Goal: Task Accomplishment & Management: Use online tool/utility

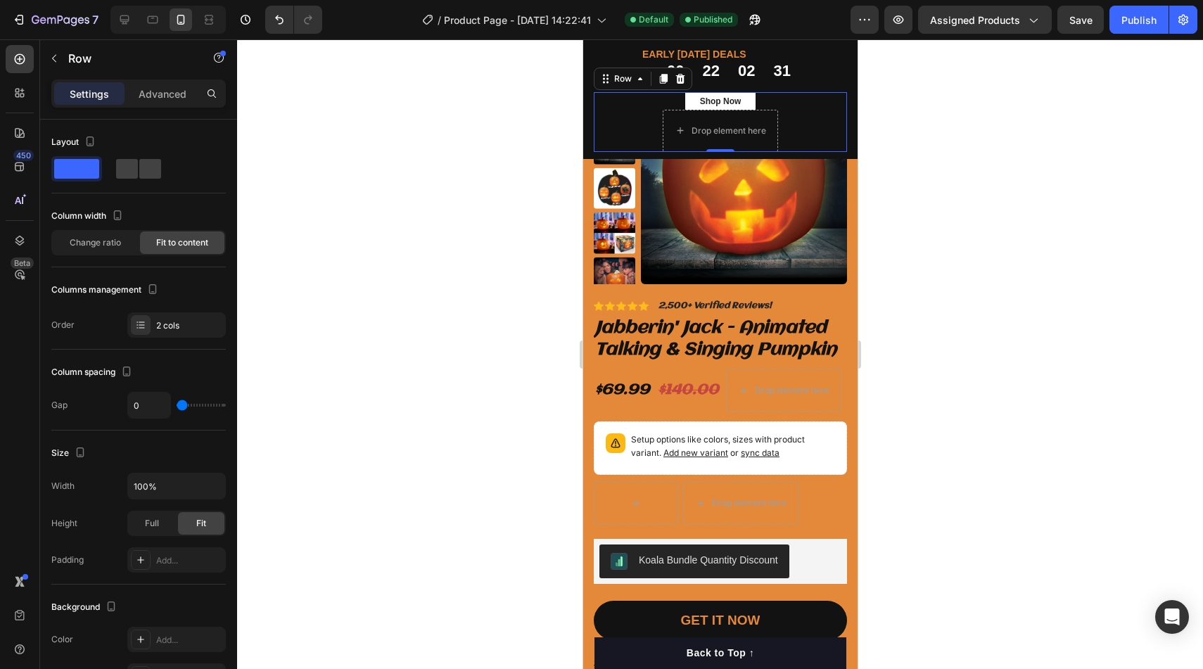
click at [808, 129] on div "Shop Now Button Drop element here Row 0" at bounding box center [719, 122] width 253 height 60
click at [818, 136] on div "Shop Now Button Drop element here Row 0" at bounding box center [719, 122] width 253 height 60
click at [835, 72] on div "⁠⁠⁠⁠⁠⁠⁠ EARLY HALLOWEEN DEALS Heading 00 22 02 28 CountDown Timer Row Row" at bounding box center [719, 67] width 253 height 43
click at [829, 117] on div "Shop Now Button Drop element here Row 0" at bounding box center [719, 122] width 253 height 60
click at [663, 140] on div "Drop element here" at bounding box center [719, 131] width 115 height 42
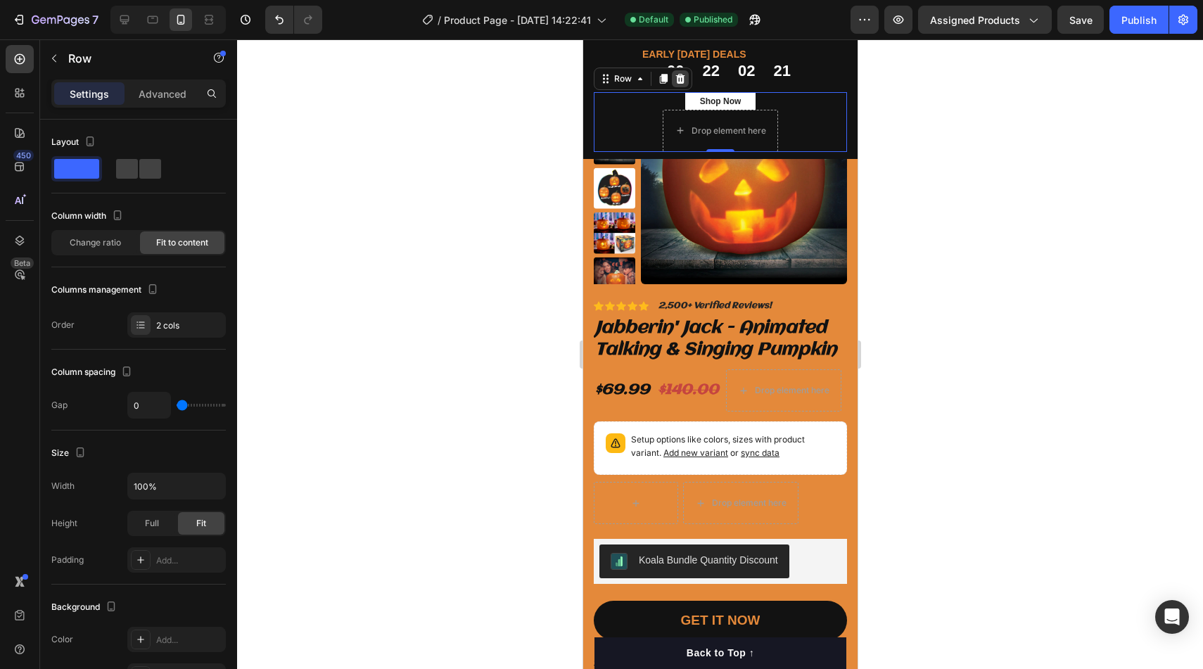
click at [677, 75] on icon at bounding box center [679, 78] width 9 height 10
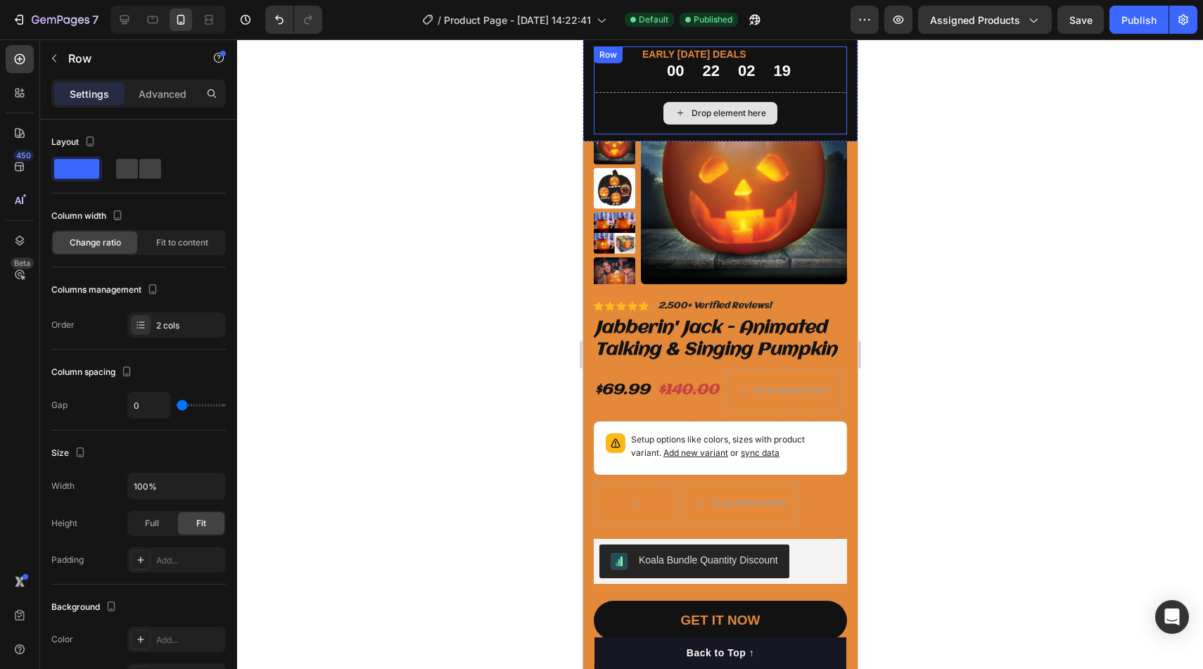
click at [628, 121] on div "Drop element here" at bounding box center [719, 113] width 253 height 42
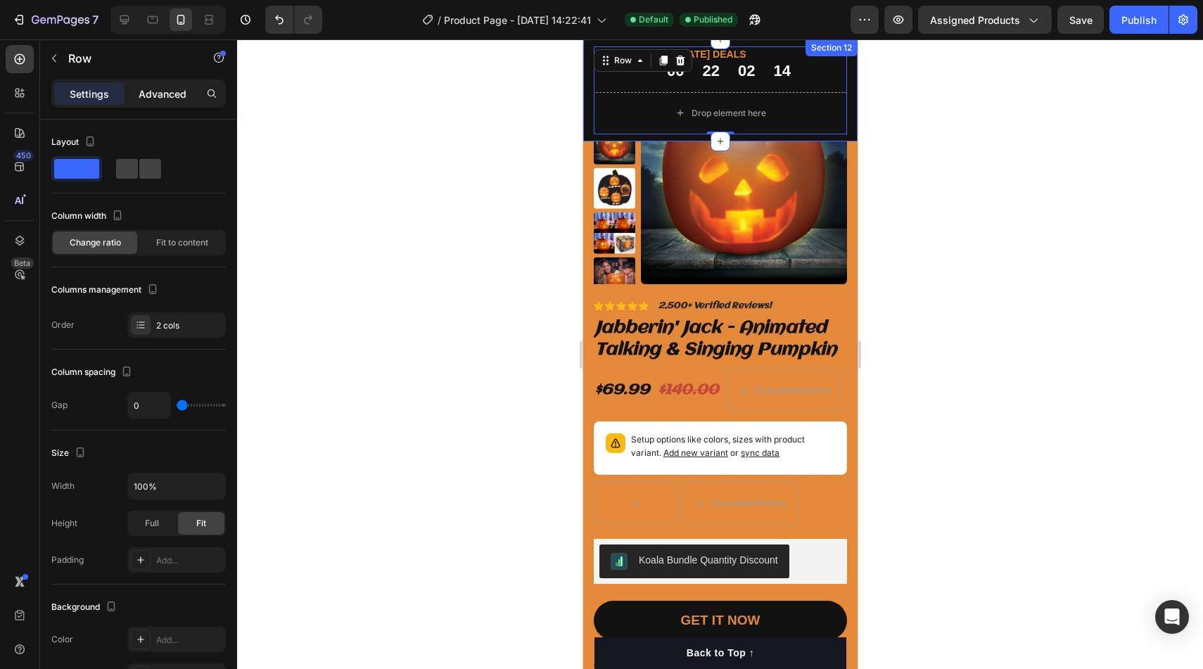
click at [183, 87] on p "Advanced" at bounding box center [163, 94] width 48 height 15
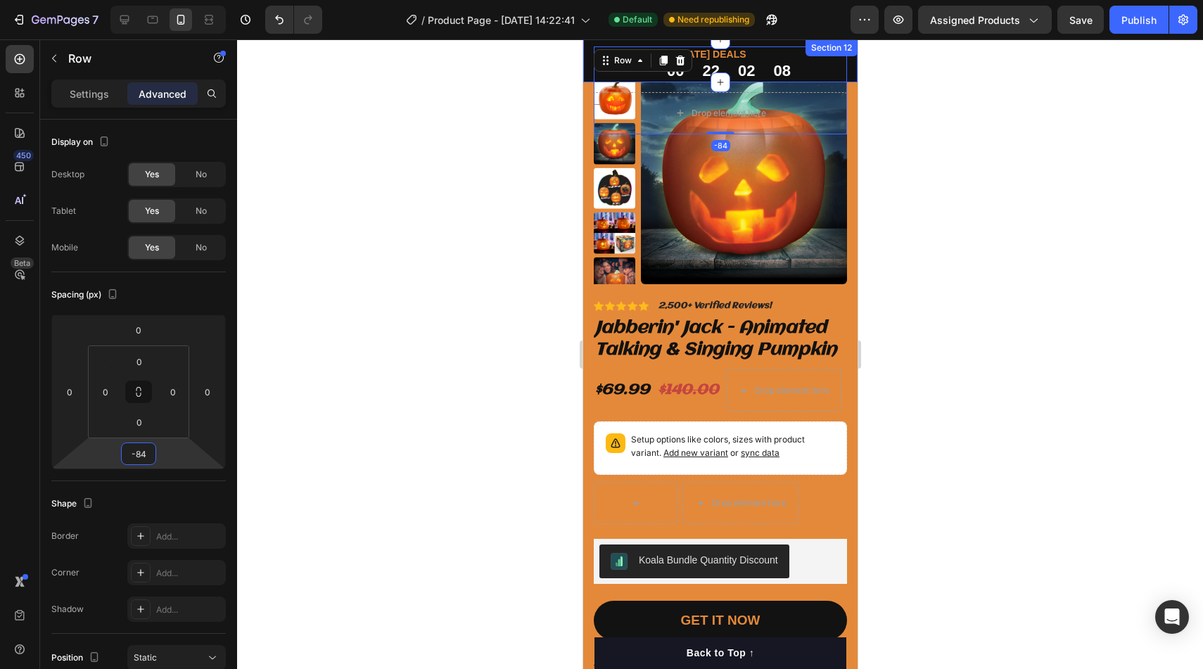
type input "-86"
drag, startPoint x: 162, startPoint y: 456, endPoint x: 156, endPoint y: 486, distance: 30.9
click at [156, 0] on html "7 Version history / Product Page - Sep 1, 14:22:41 Default Need republishing Pr…" at bounding box center [601, 0] width 1203 height 0
click at [1140, 15] on div "Publish" at bounding box center [1138, 20] width 35 height 15
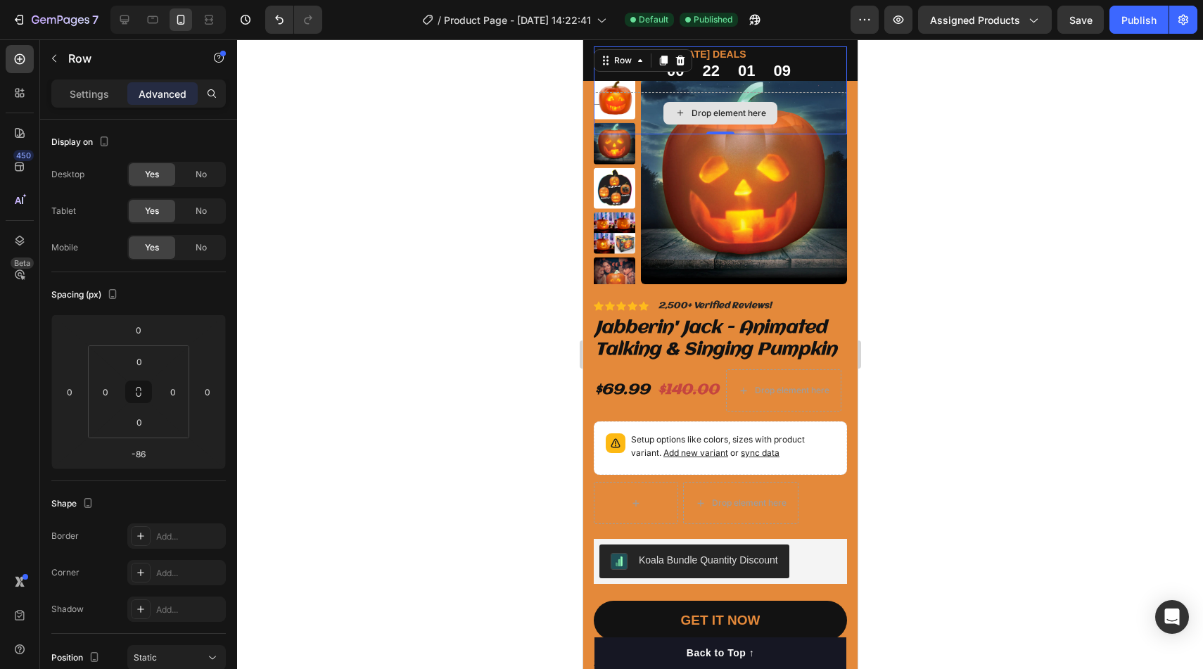
click at [801, 98] on div "Drop element here" at bounding box center [719, 113] width 253 height 42
click at [676, 64] on icon at bounding box center [679, 61] width 9 height 10
click at [611, 75] on div "EARLY HALLOWEEN DEALS Heading 00 21 18 00 CountDown Timer Row Row" at bounding box center [719, 67] width 253 height 43
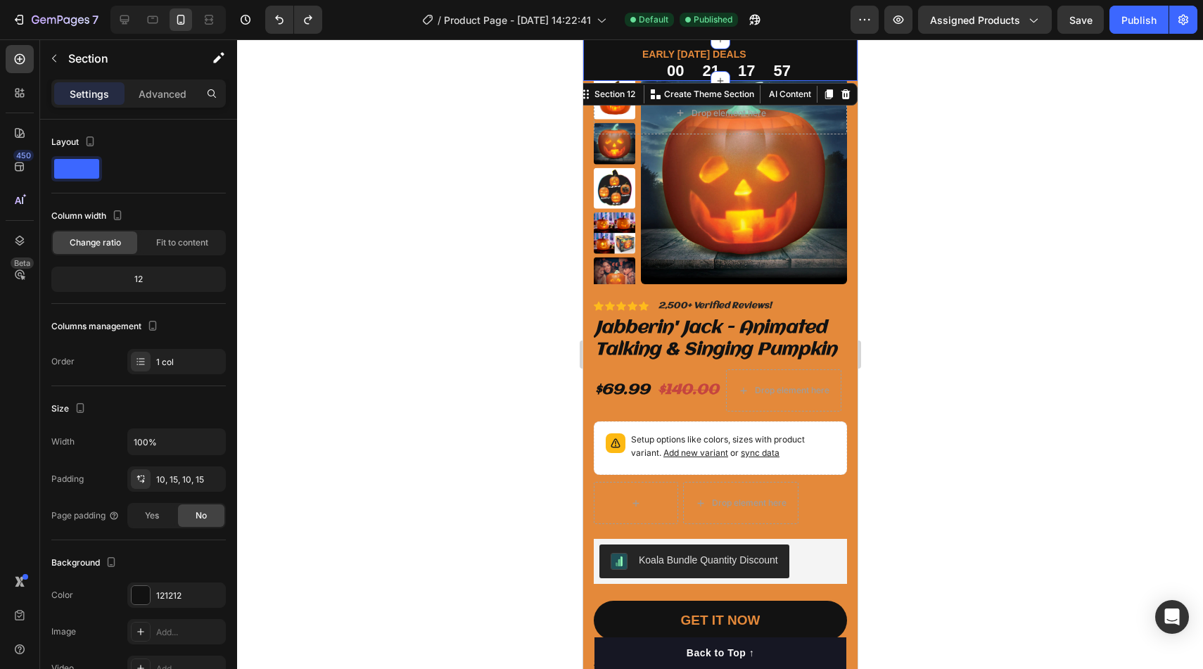
click at [584, 72] on div "EARLY HALLOWEEN DEALS Heading 00 21 17 57 CountDown Timer Row Row Drop element …" at bounding box center [719, 59] width 274 height 41
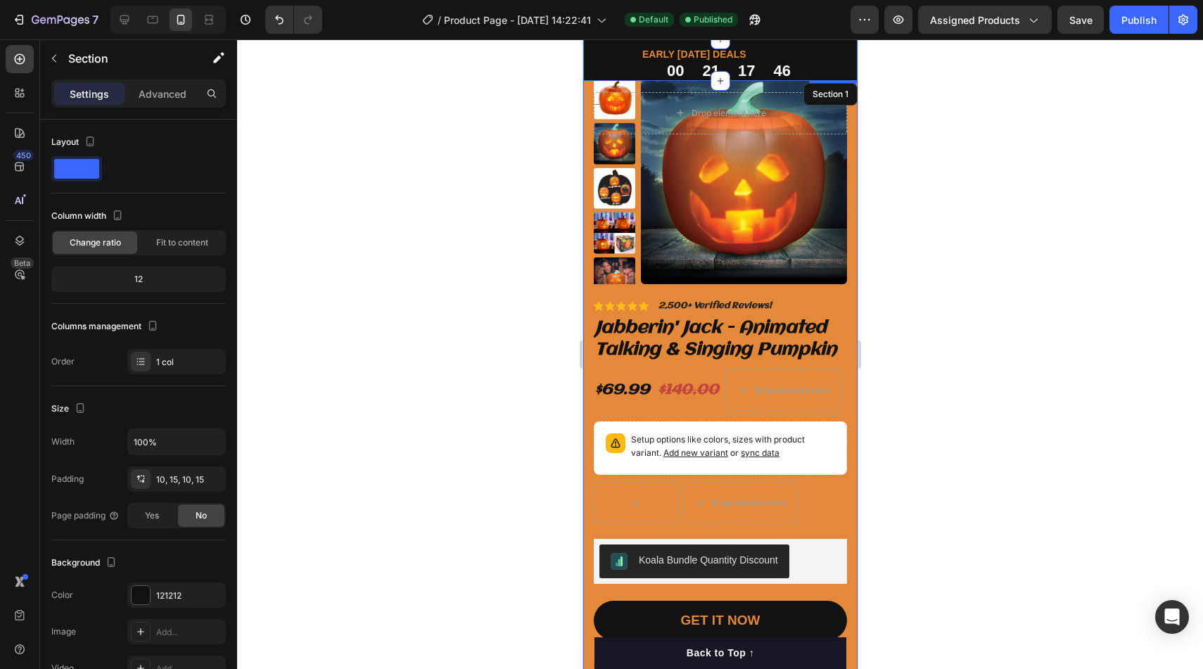
click at [850, 313] on div "Product Images Icon Icon Icon Icon Icon Icon List 2,500+ Verified Reviews! Text…" at bounding box center [719, 444] width 274 height 752
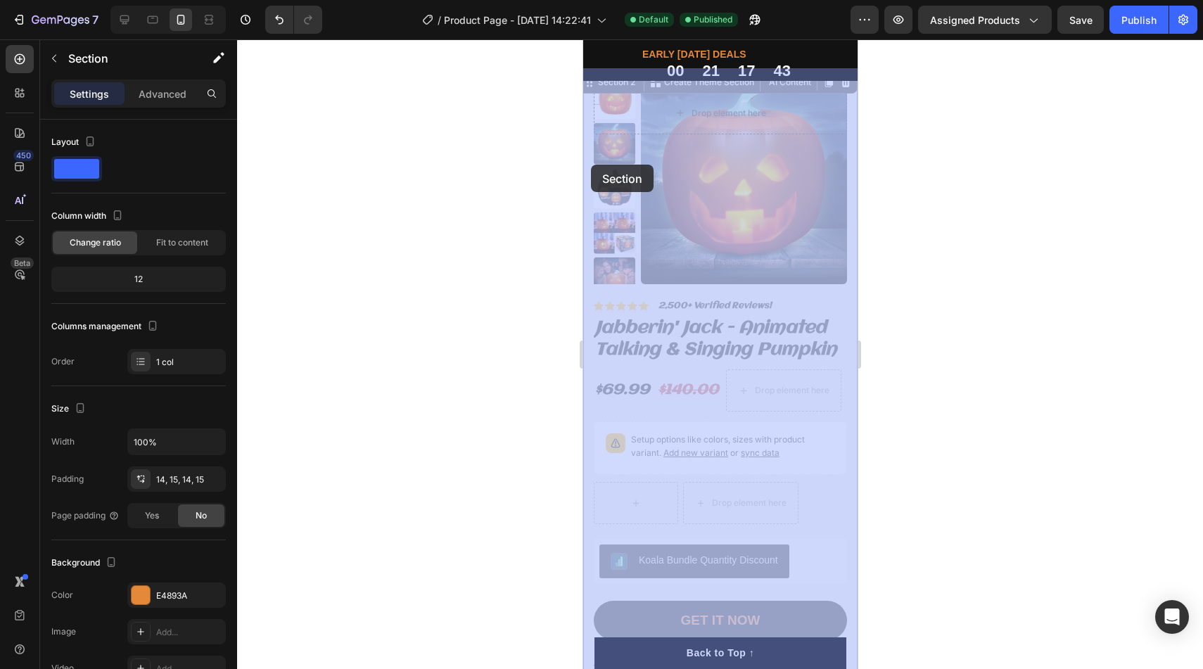
drag, startPoint x: 586, startPoint y: 82, endPoint x: 590, endPoint y: 165, distance: 83.1
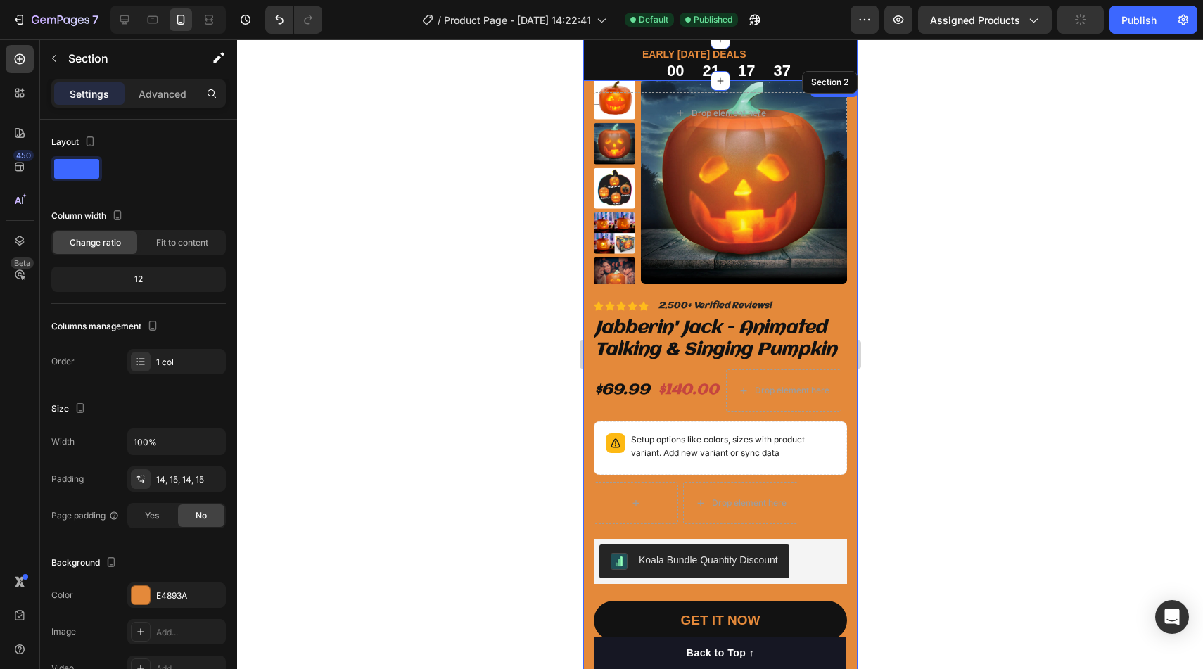
click at [587, 72] on div "EARLY HALLOWEEN DEALS Heading 00 21 17 37 CountDown Timer Row Row Drop element …" at bounding box center [719, 59] width 274 height 41
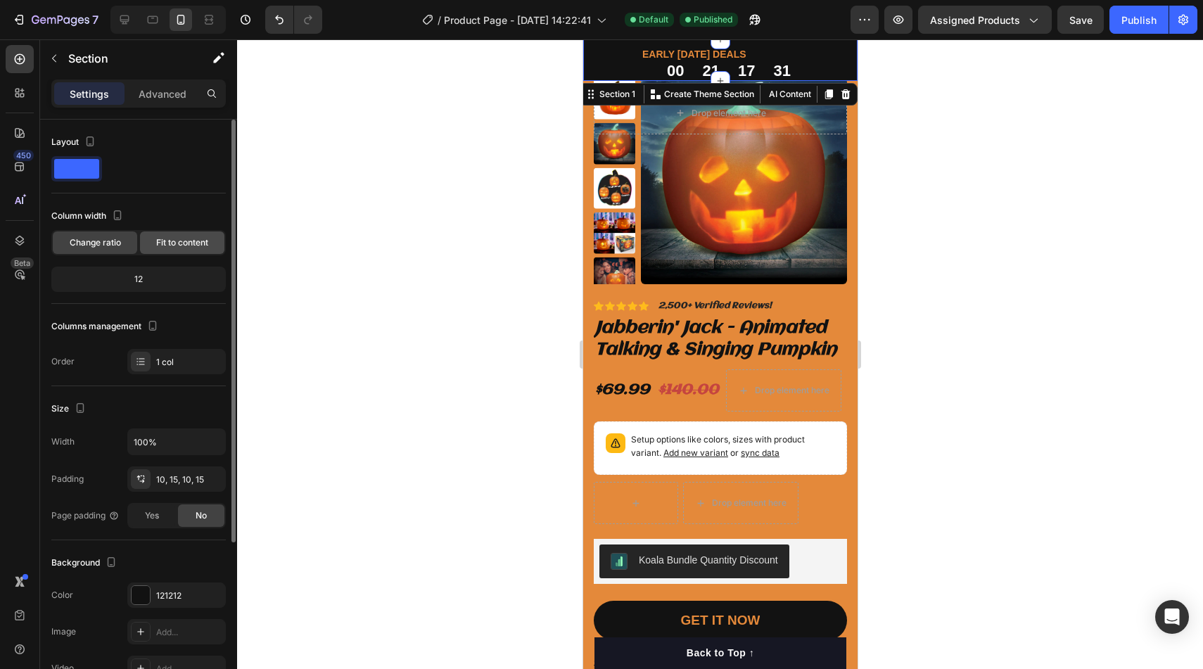
click at [171, 249] on div "Fit to content" at bounding box center [182, 242] width 84 height 23
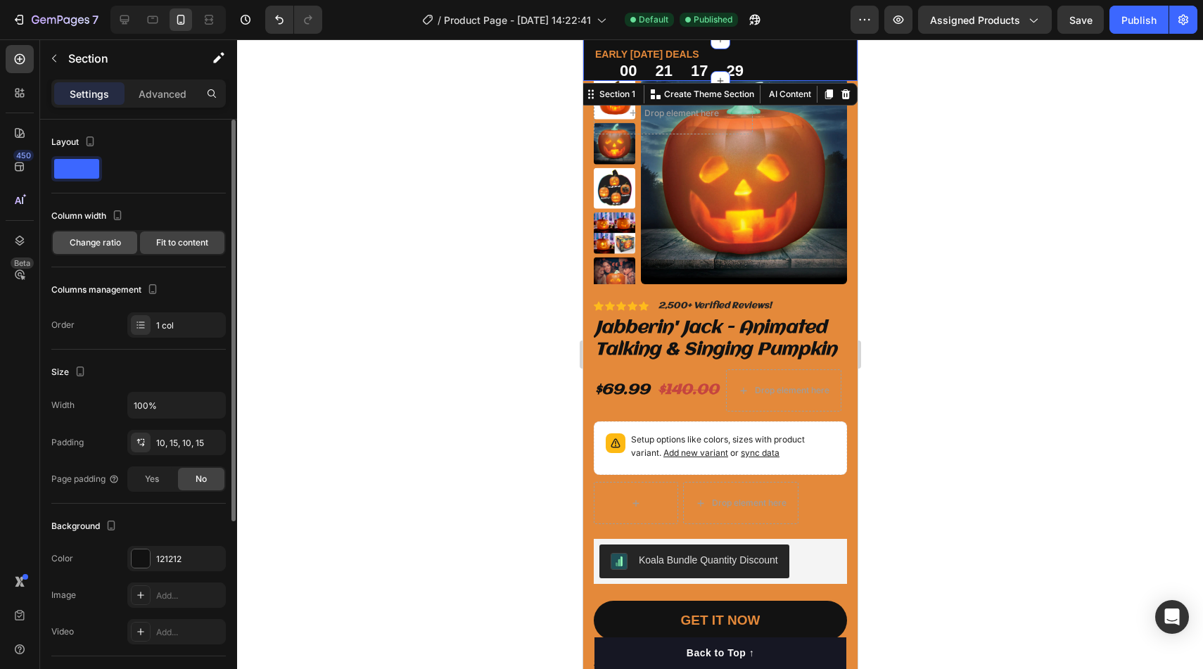
click at [109, 250] on div "Change ratio" at bounding box center [95, 242] width 84 height 23
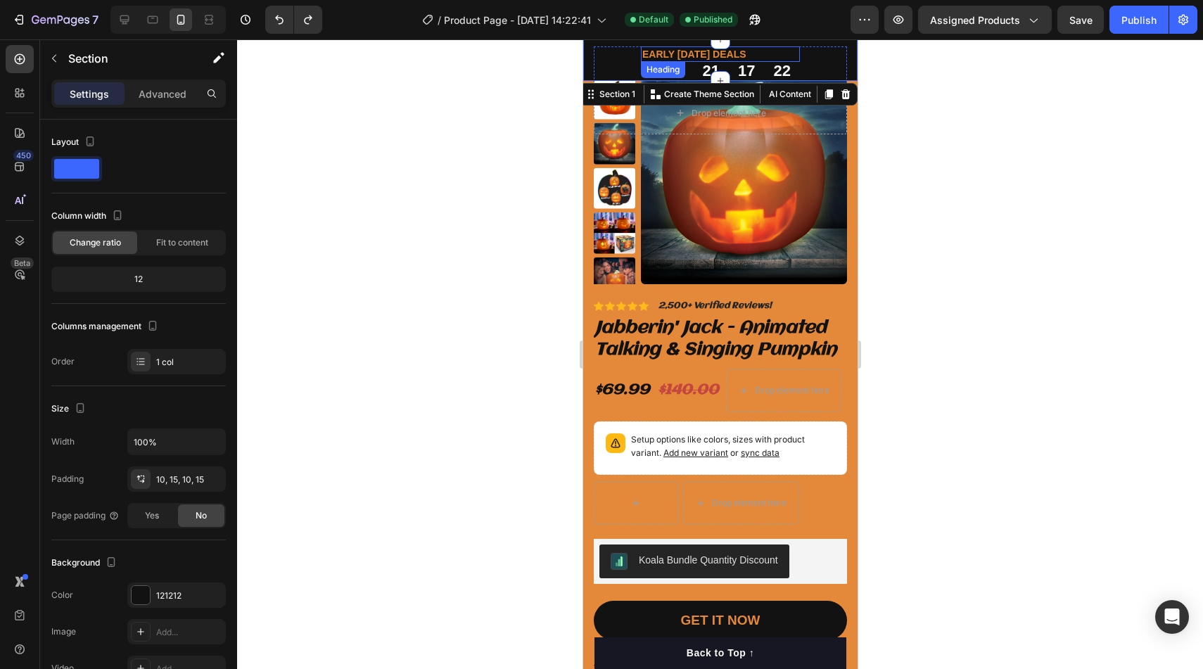
click at [661, 55] on strong "EARLY HALLOWEEN DEALS" at bounding box center [693, 54] width 104 height 11
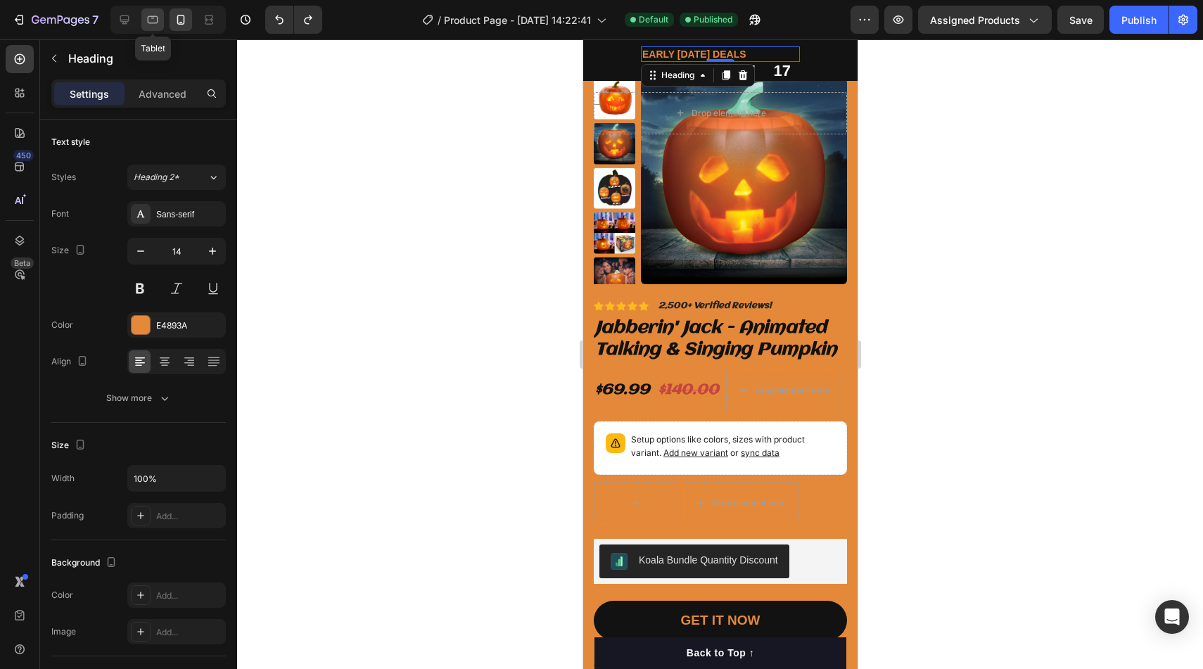
click at [162, 22] on div at bounding box center [152, 19] width 23 height 23
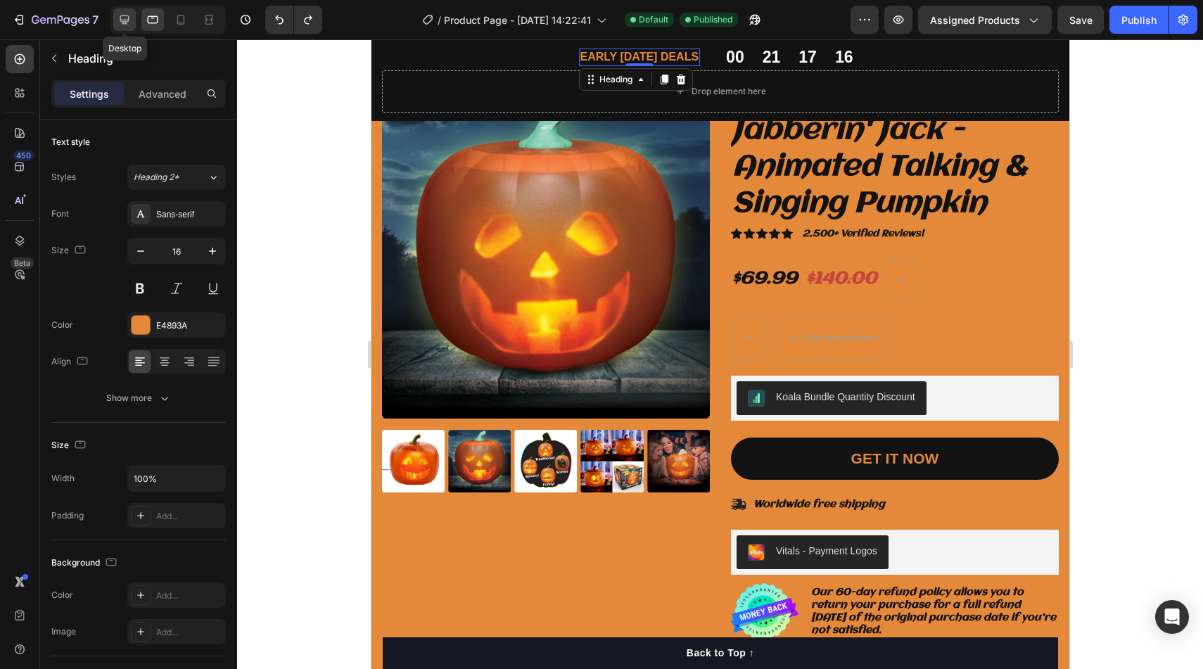
click at [124, 22] on icon at bounding box center [124, 20] width 14 height 14
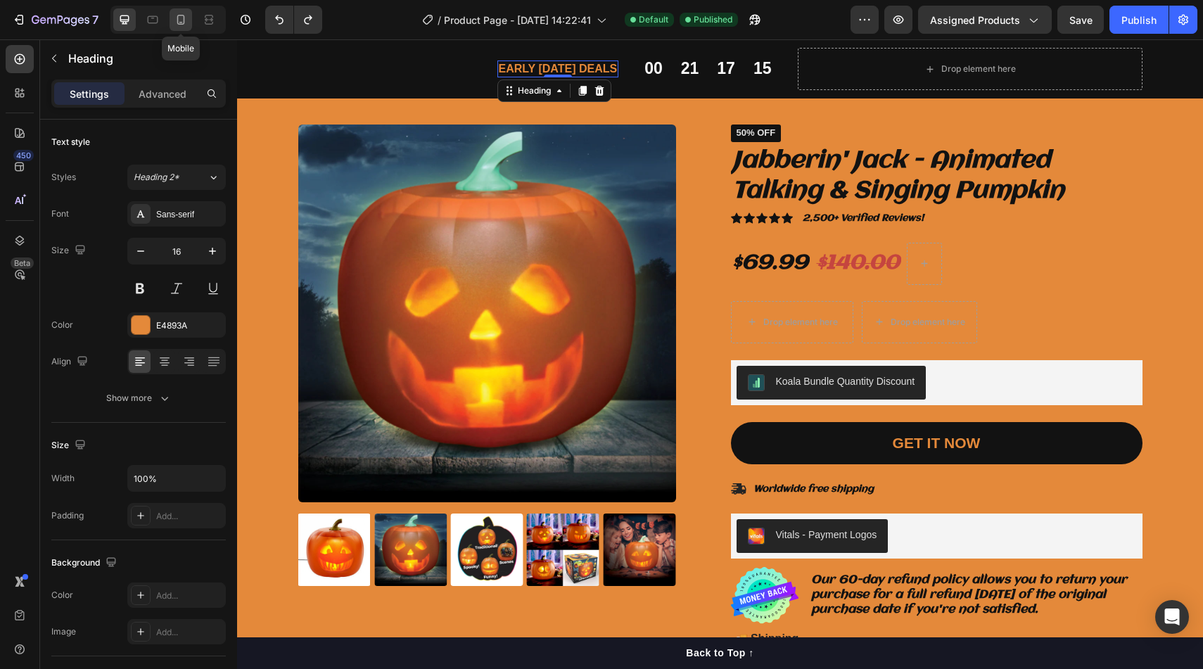
click at [177, 20] on icon at bounding box center [181, 20] width 8 height 10
type input "14"
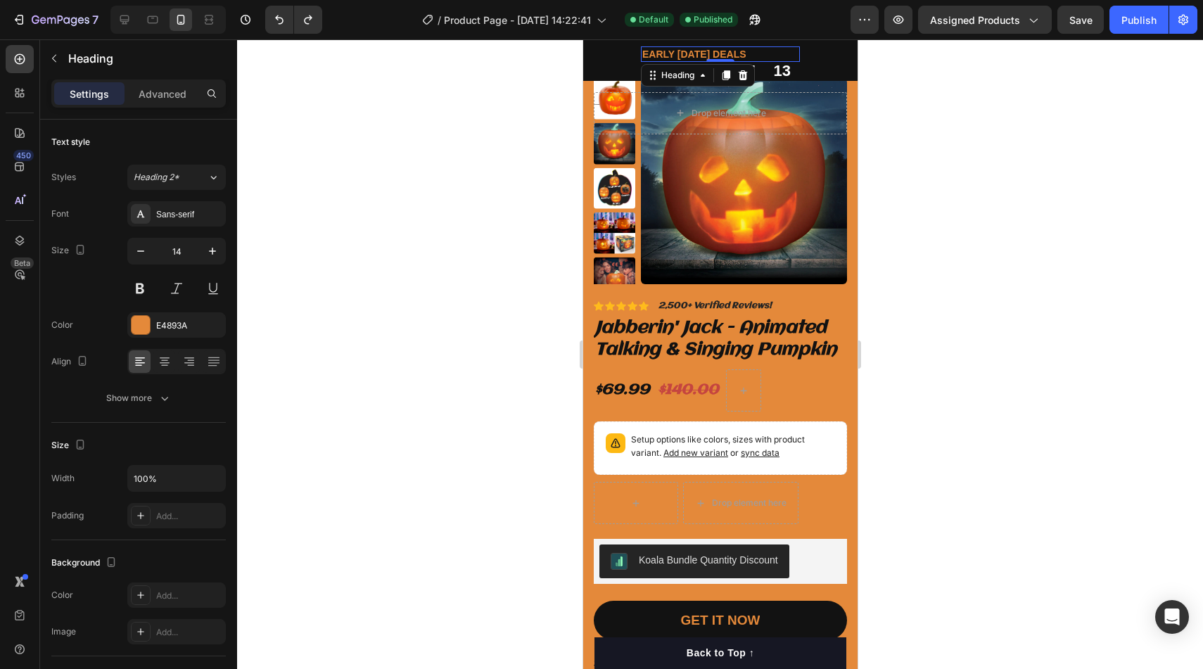
click at [442, 135] on div at bounding box center [720, 354] width 966 height 630
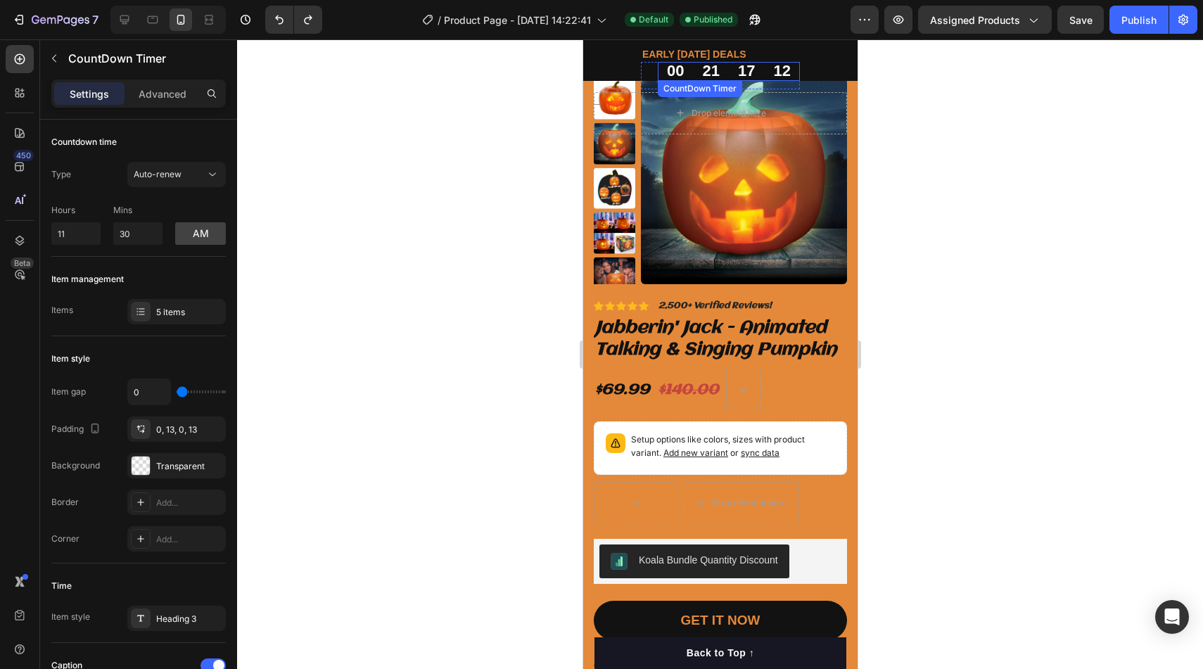
click at [719, 77] on div "21" at bounding box center [710, 71] width 35 height 18
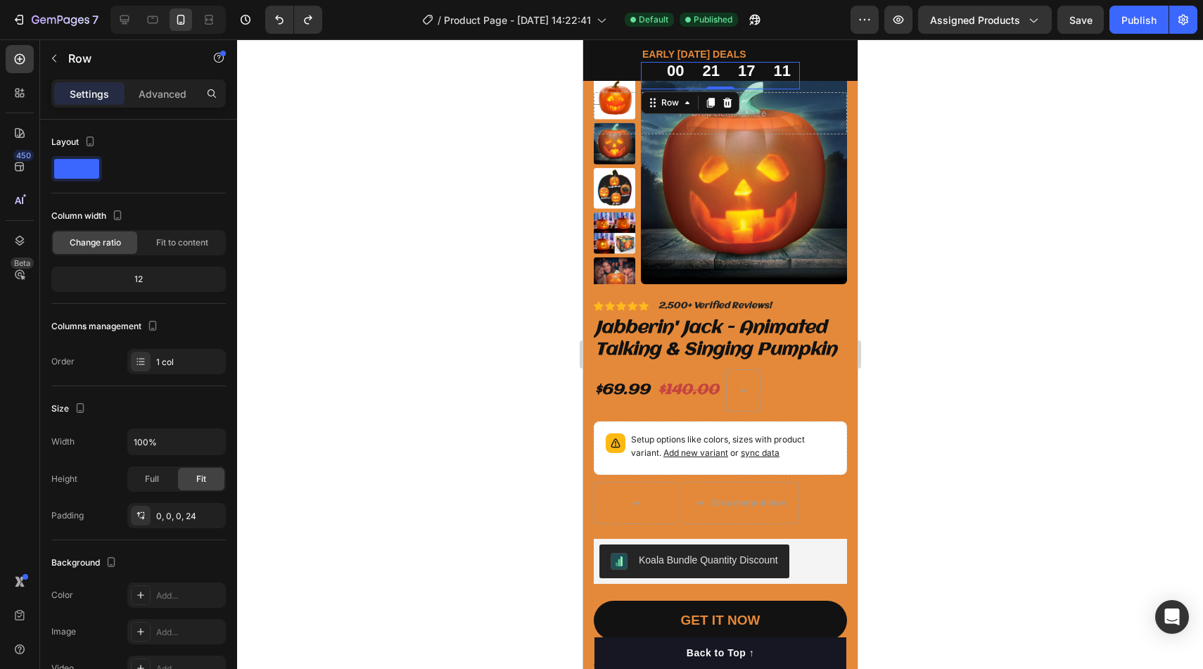
click at [650, 74] on div "00 21 17 11 CountDown Timer Row 0" at bounding box center [719, 75] width 159 height 27
click at [196, 519] on div "0, 0, 0, 24" at bounding box center [176, 516] width 41 height 13
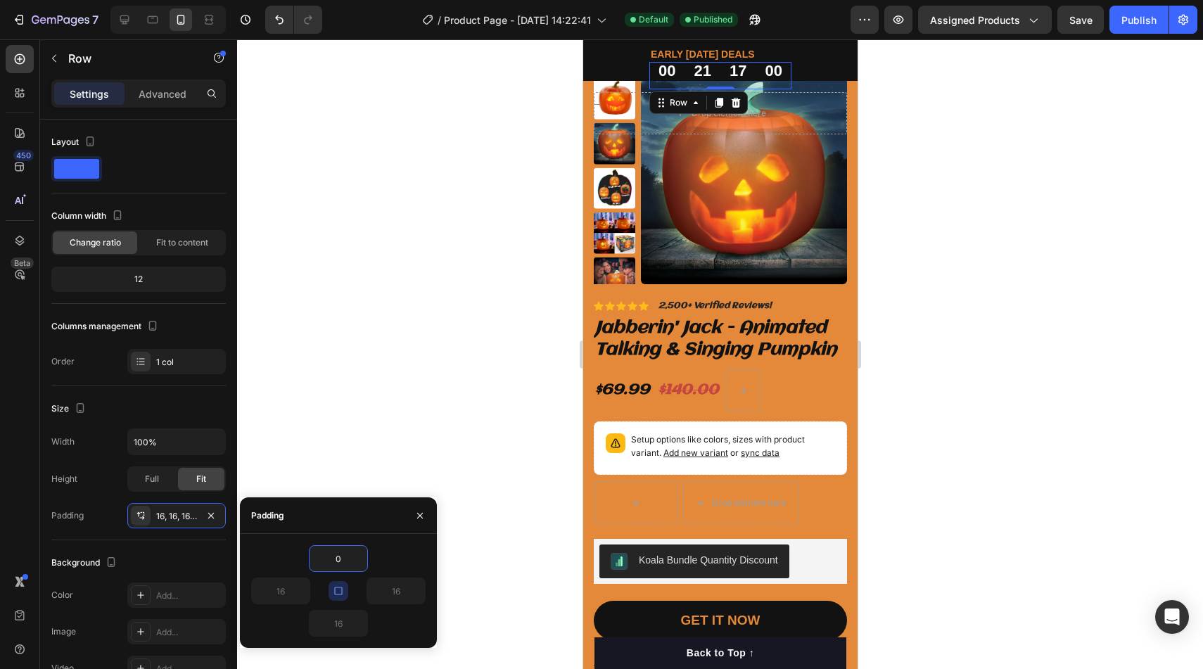
type input "0"
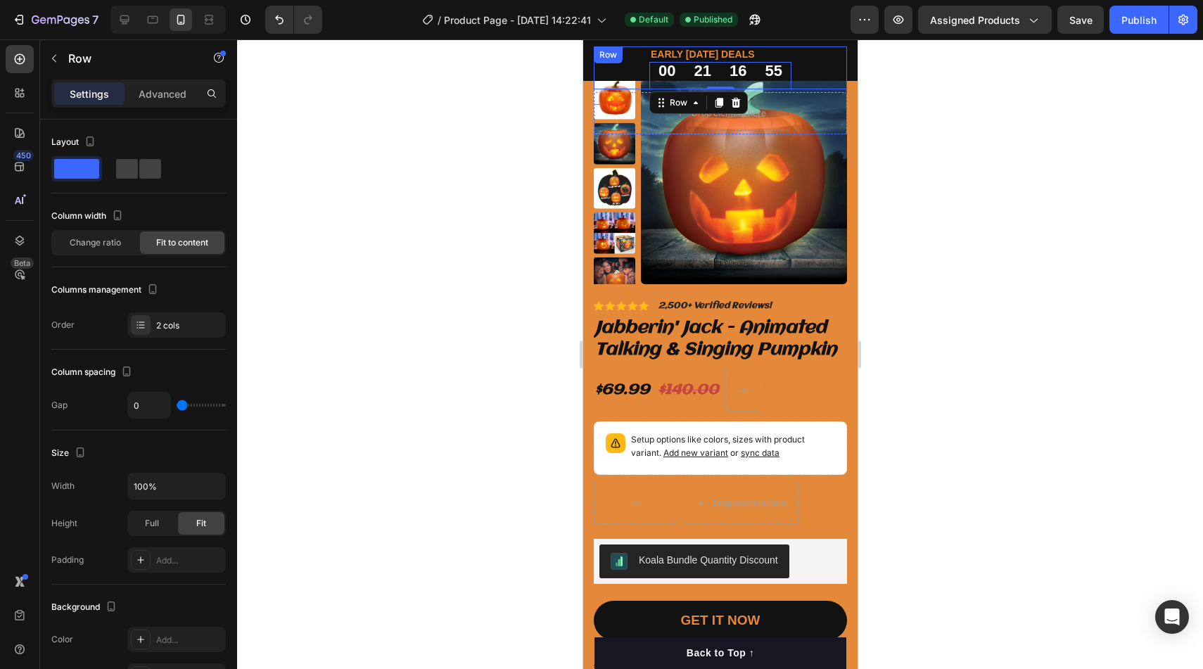
click at [611, 55] on div "Row" at bounding box center [607, 55] width 23 height 13
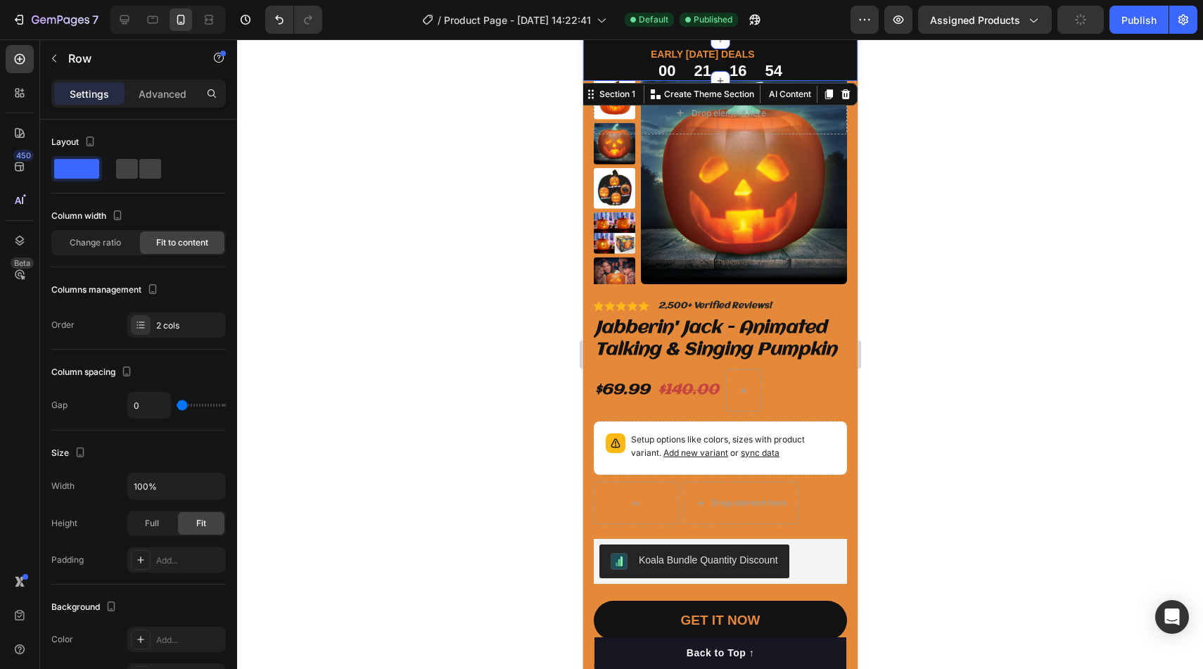
click at [586, 75] on div "EARLY HALLOWEEN DEALS Heading 00 21 16 54 CountDown Timer Row Row Drop element …" at bounding box center [719, 59] width 274 height 41
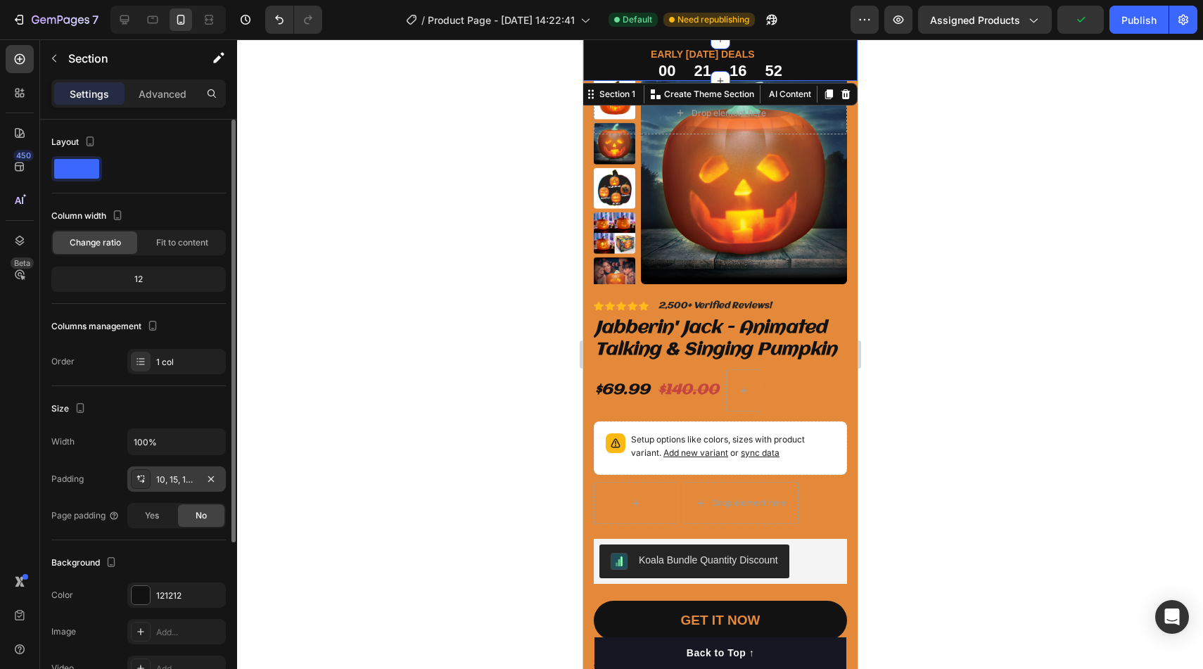
click at [180, 491] on div "10, 15, 10, 15" at bounding box center [176, 478] width 98 height 25
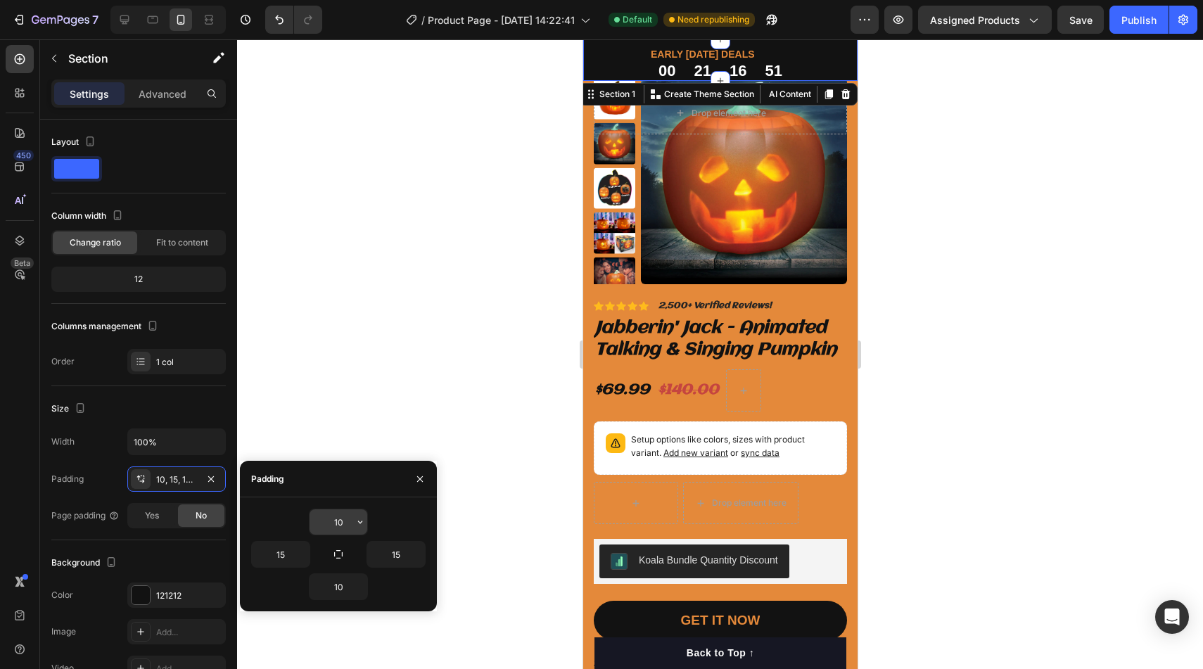
click at [345, 529] on input "10" at bounding box center [338, 521] width 58 height 25
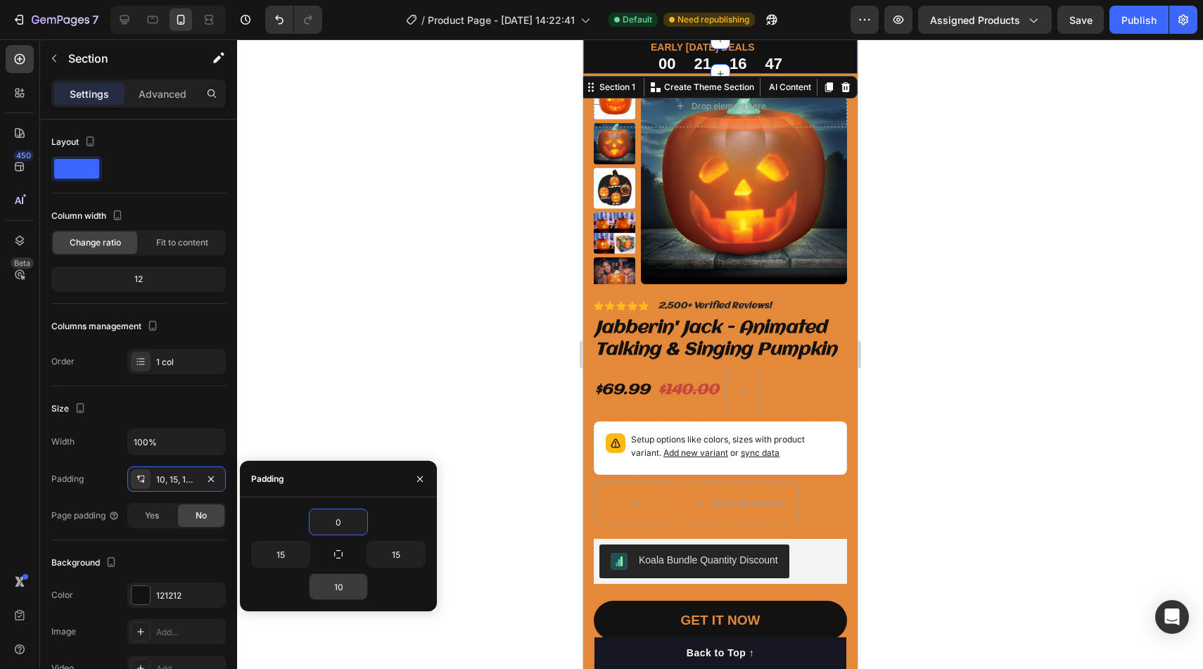
type input "0"
click at [355, 593] on button "button" at bounding box center [360, 586] width 14 height 25
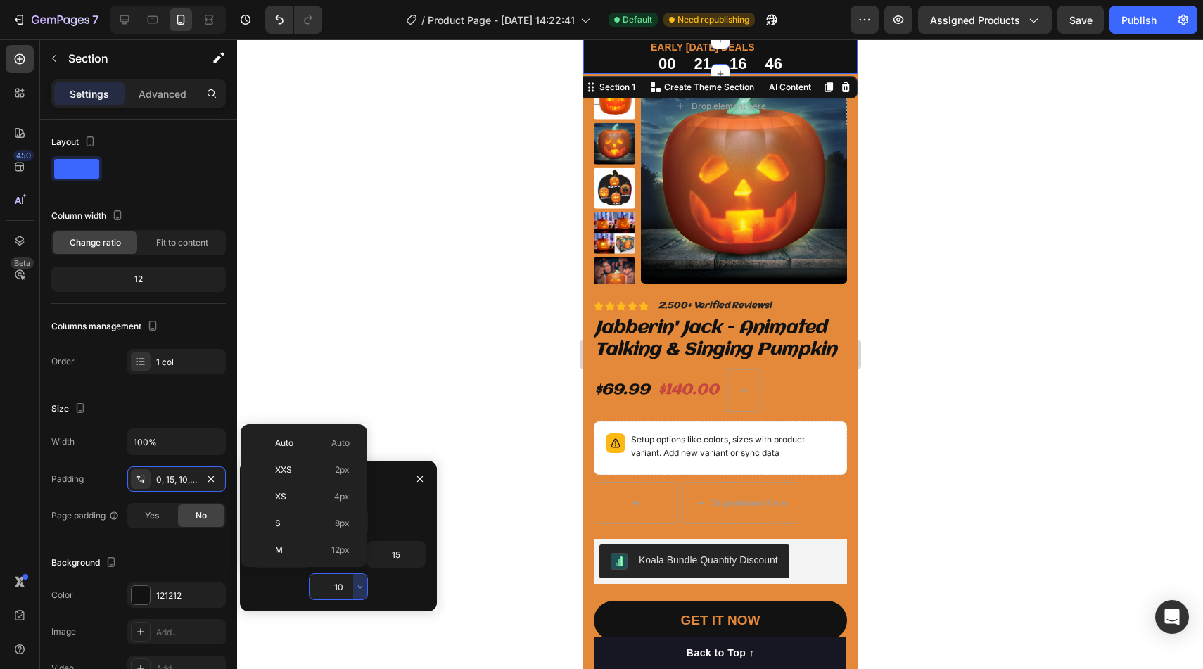
click at [350, 590] on input "10" at bounding box center [338, 586] width 58 height 25
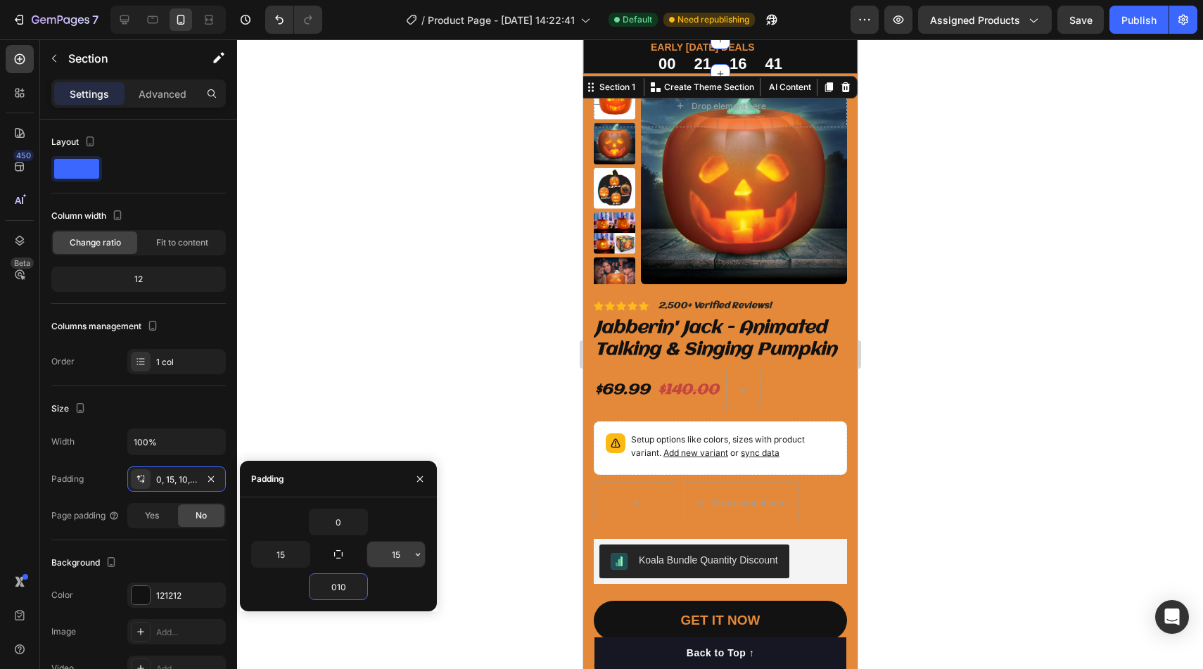
type input "10"
click at [402, 552] on input "15" at bounding box center [396, 554] width 58 height 25
type input "0"
click at [289, 552] on input "15" at bounding box center [281, 554] width 58 height 25
type input "0"
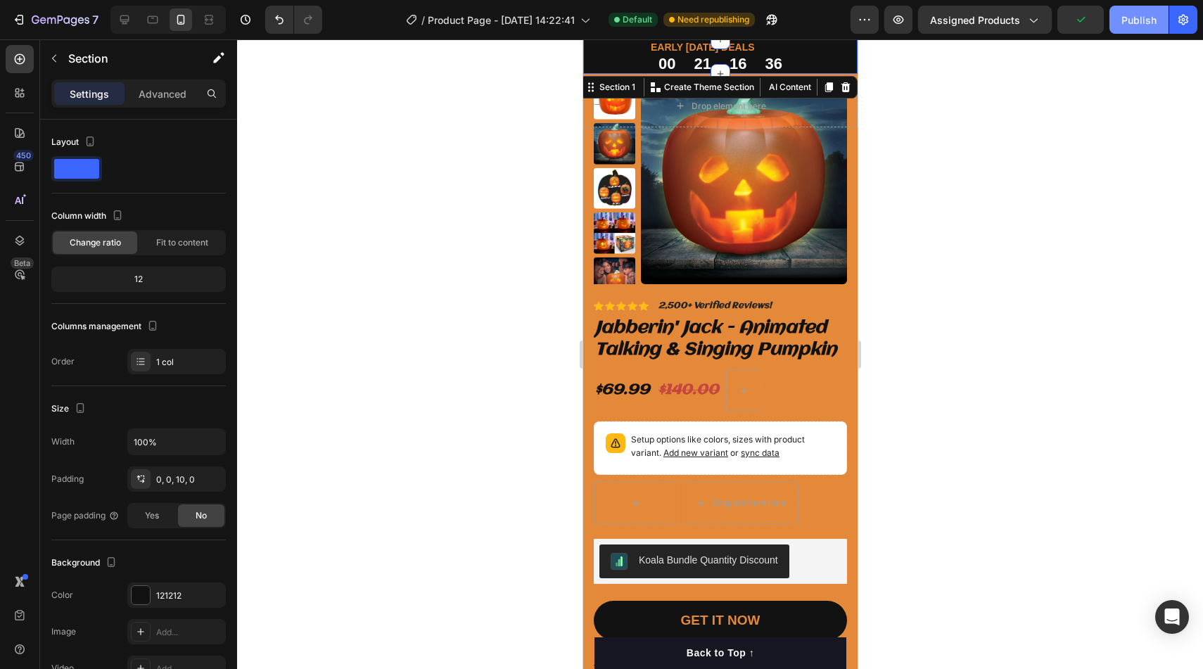
click at [1132, 8] on button "Publish" at bounding box center [1138, 20] width 59 height 28
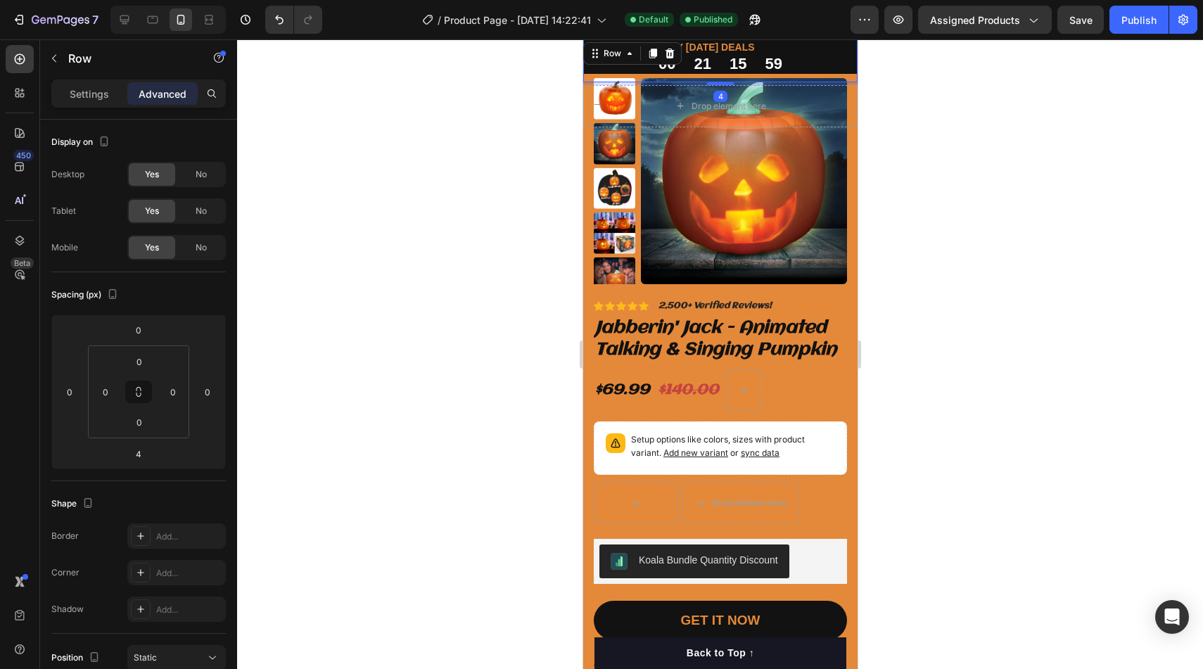
click at [594, 67] on div "EARLY HALLOWEEN DEALS Heading 00 21 15 59 CountDown Timer Row Row 4" at bounding box center [719, 60] width 274 height 43
click at [664, 55] on icon at bounding box center [668, 53] width 11 height 11
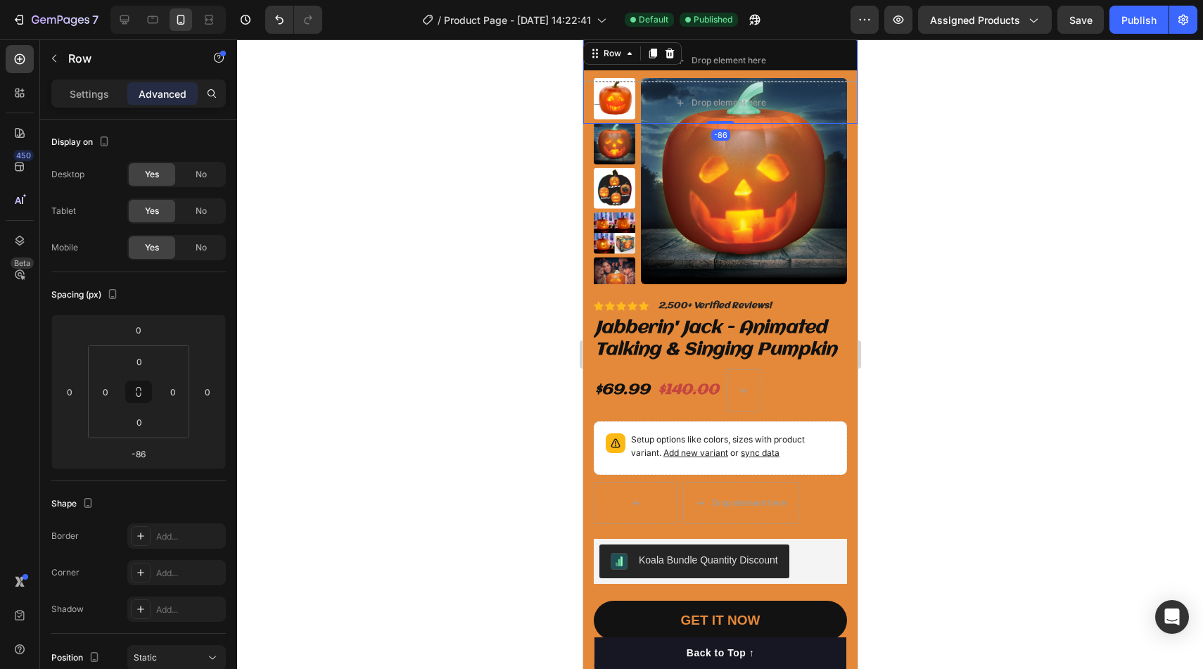
click at [604, 58] on div "Drop element here Drop element here Row -86" at bounding box center [719, 81] width 274 height 84
click at [670, 51] on icon at bounding box center [669, 54] width 9 height 10
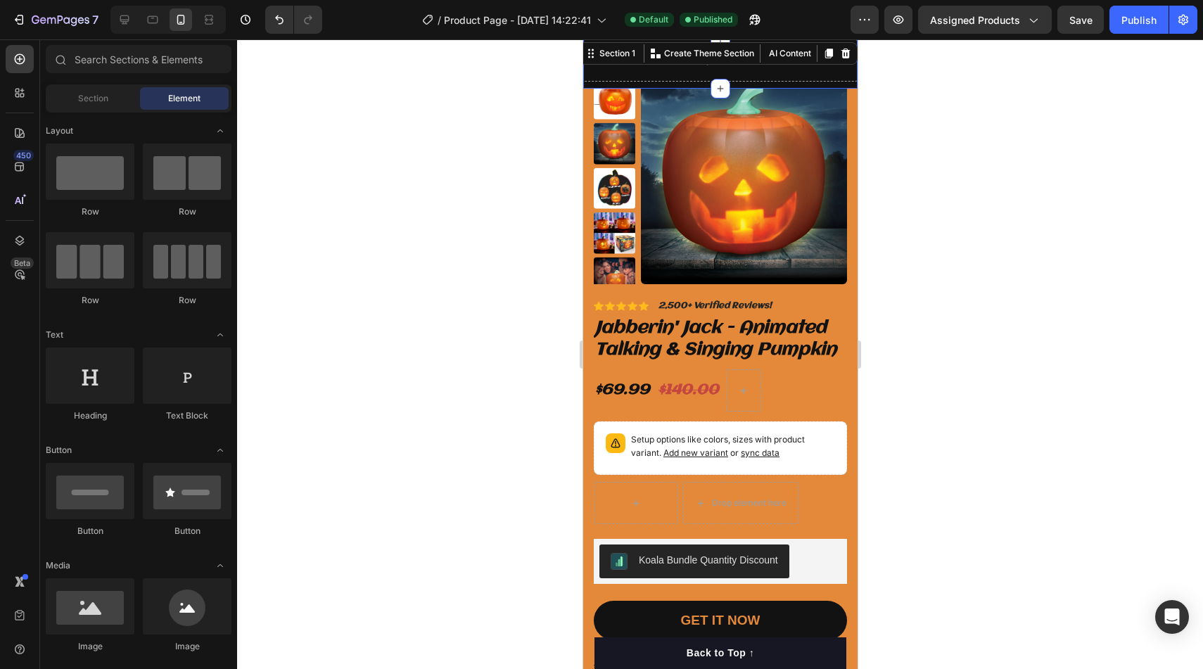
click at [611, 62] on div "Drop element here Section 1 You can create reusable sections Create Theme Secti…" at bounding box center [719, 63] width 274 height 49
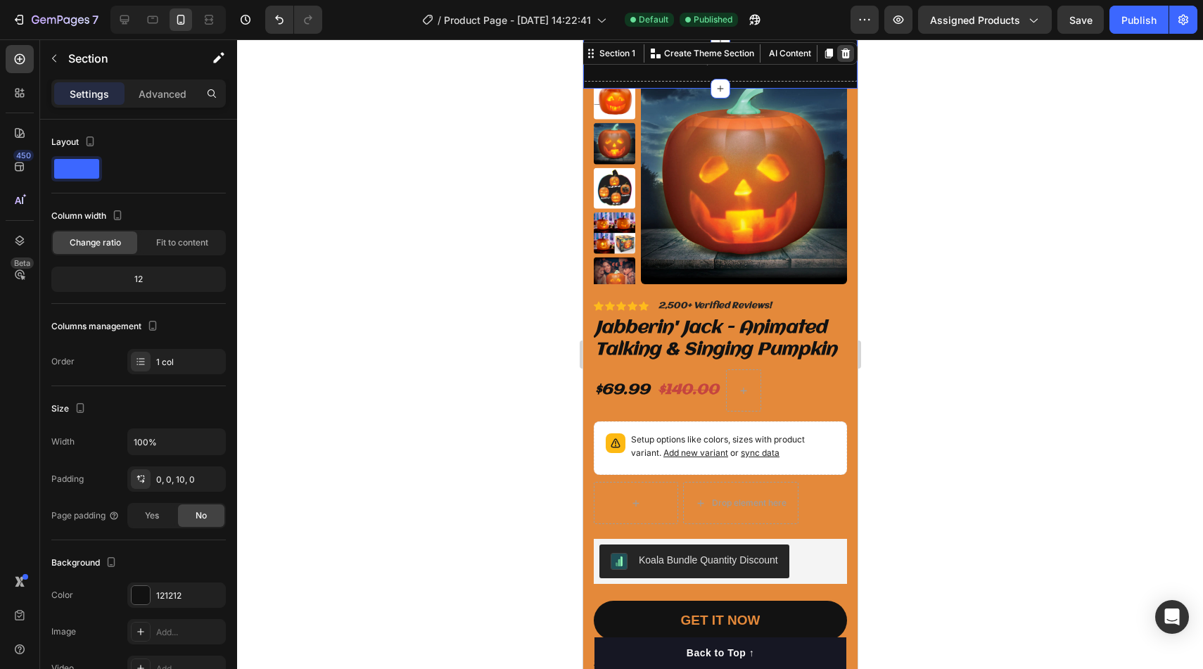
click at [847, 50] on icon at bounding box center [845, 54] width 9 height 10
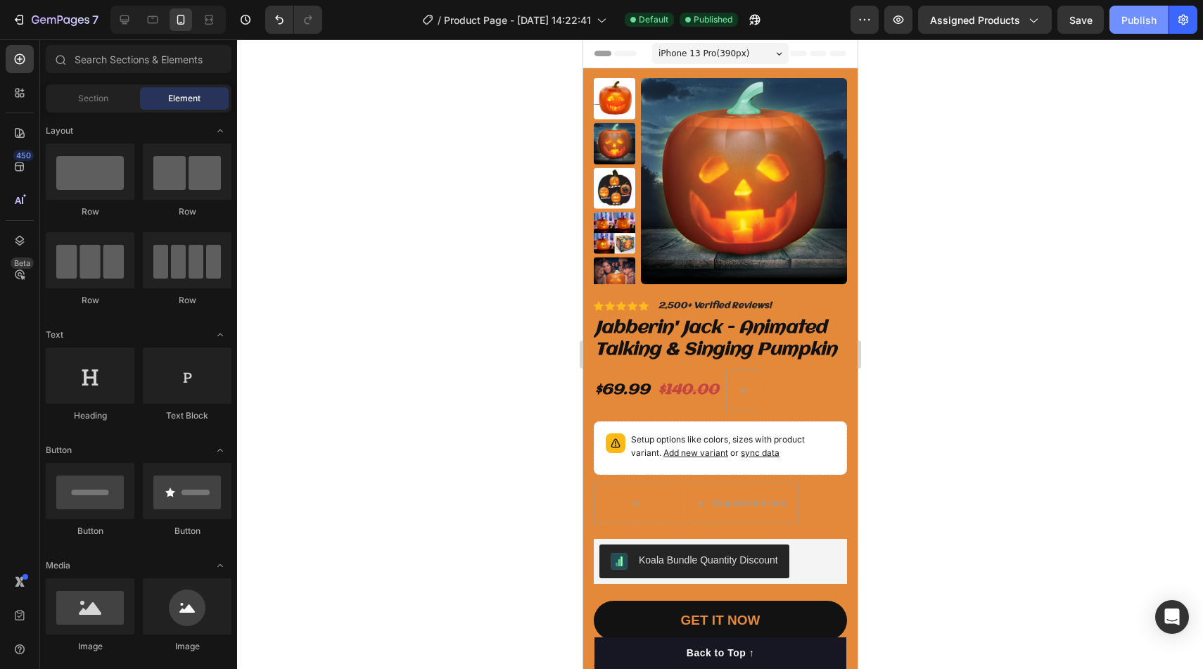
click at [1126, 23] on div "Publish" at bounding box center [1138, 20] width 35 height 15
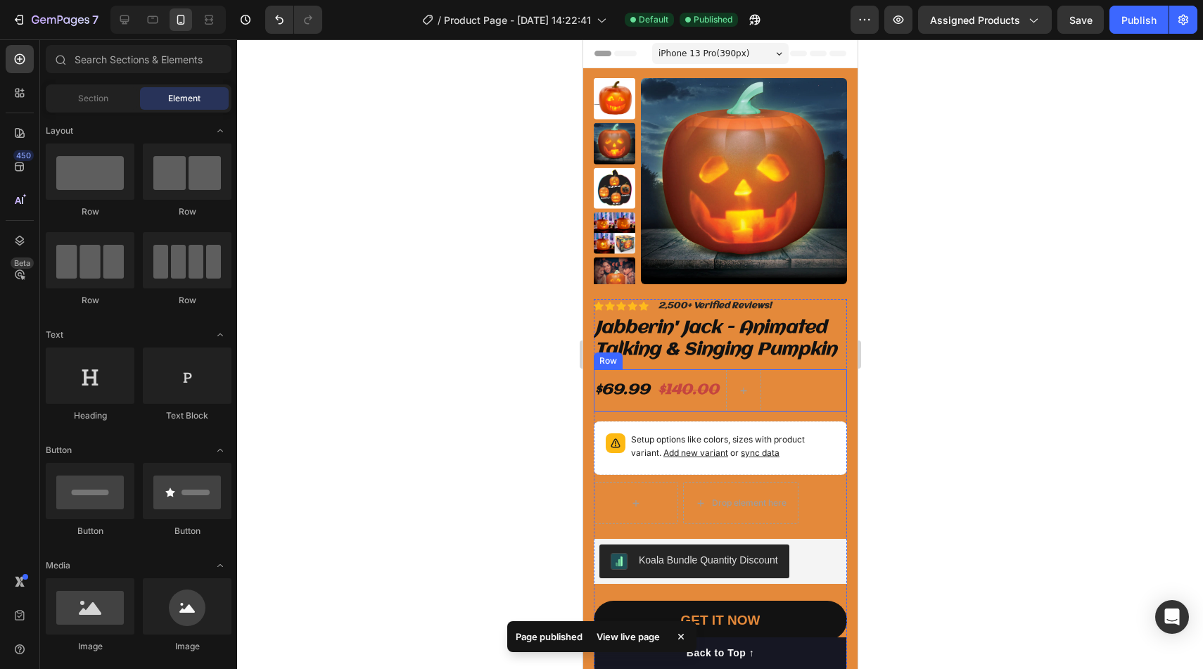
scroll to position [100, 0]
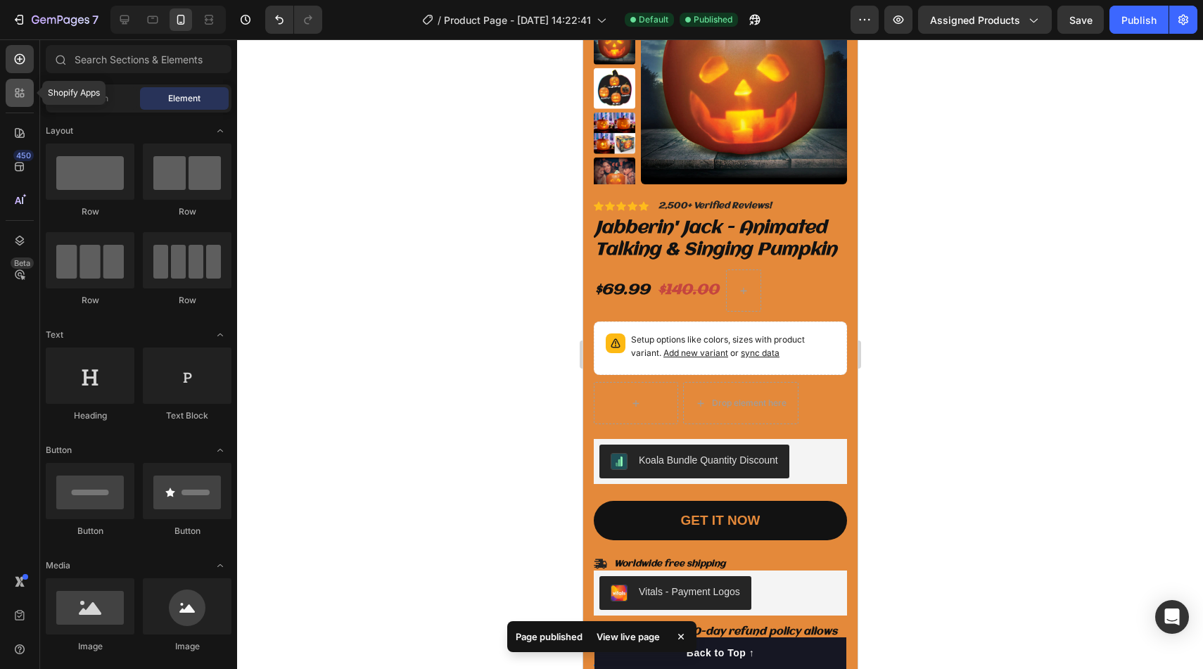
click at [18, 86] on icon at bounding box center [20, 93] width 14 height 14
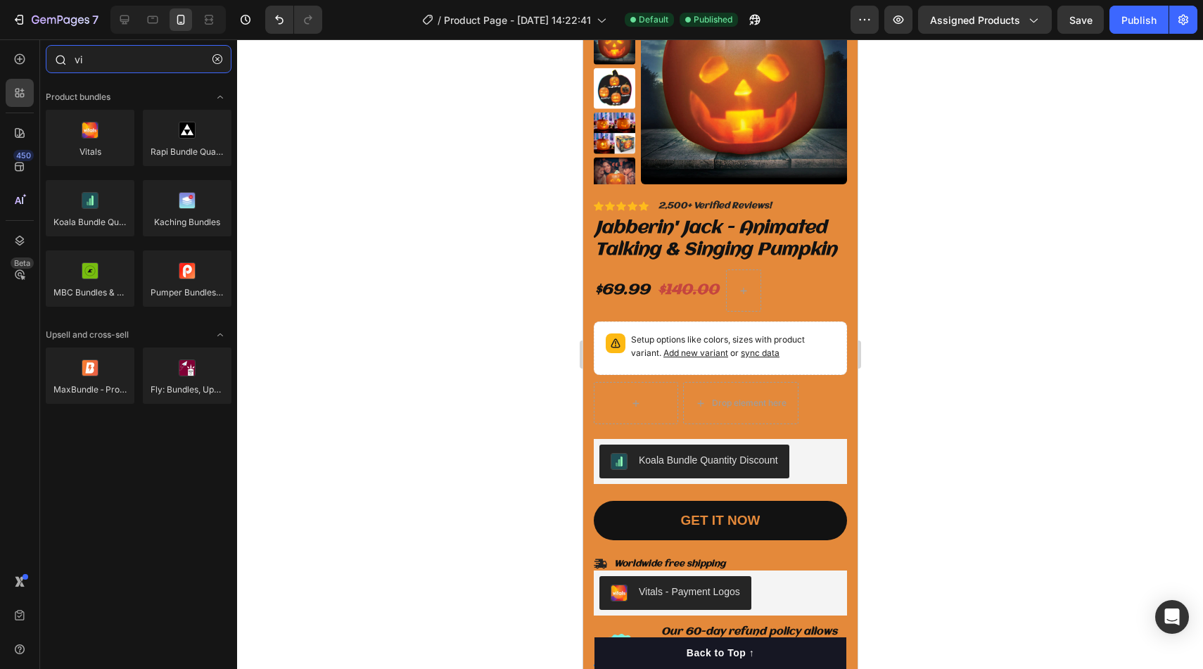
type input "v"
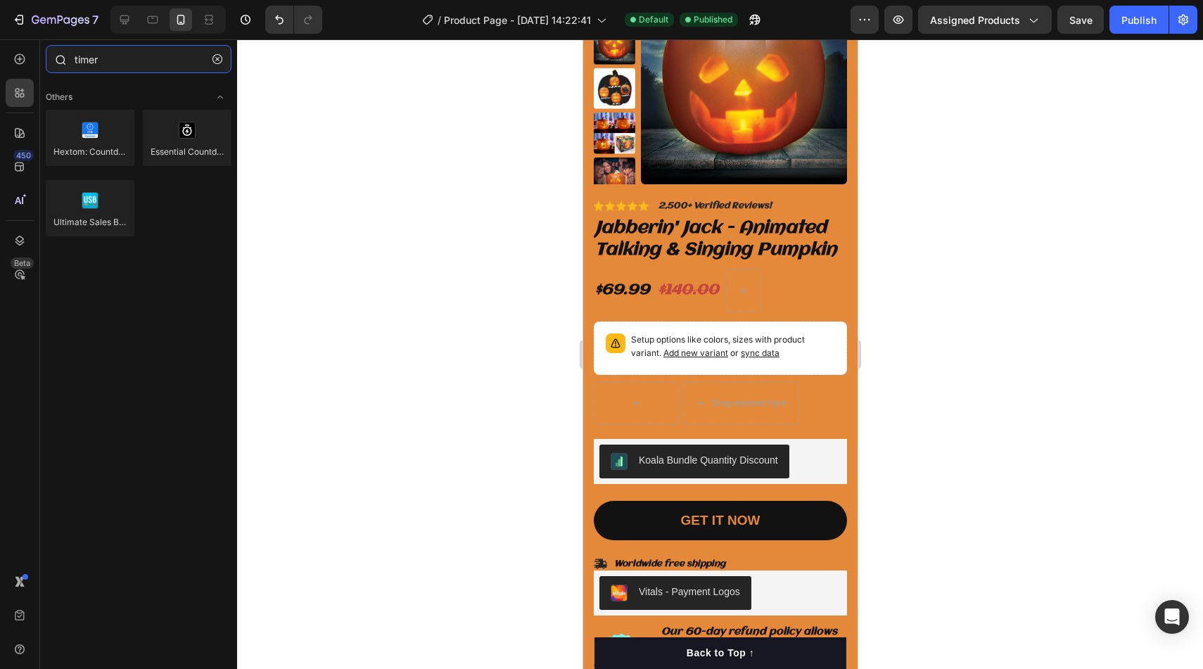
drag, startPoint x: 127, startPoint y: 65, endPoint x: 57, endPoint y: 53, distance: 71.5
click at [57, 53] on div "timer" at bounding box center [138, 62] width 197 height 34
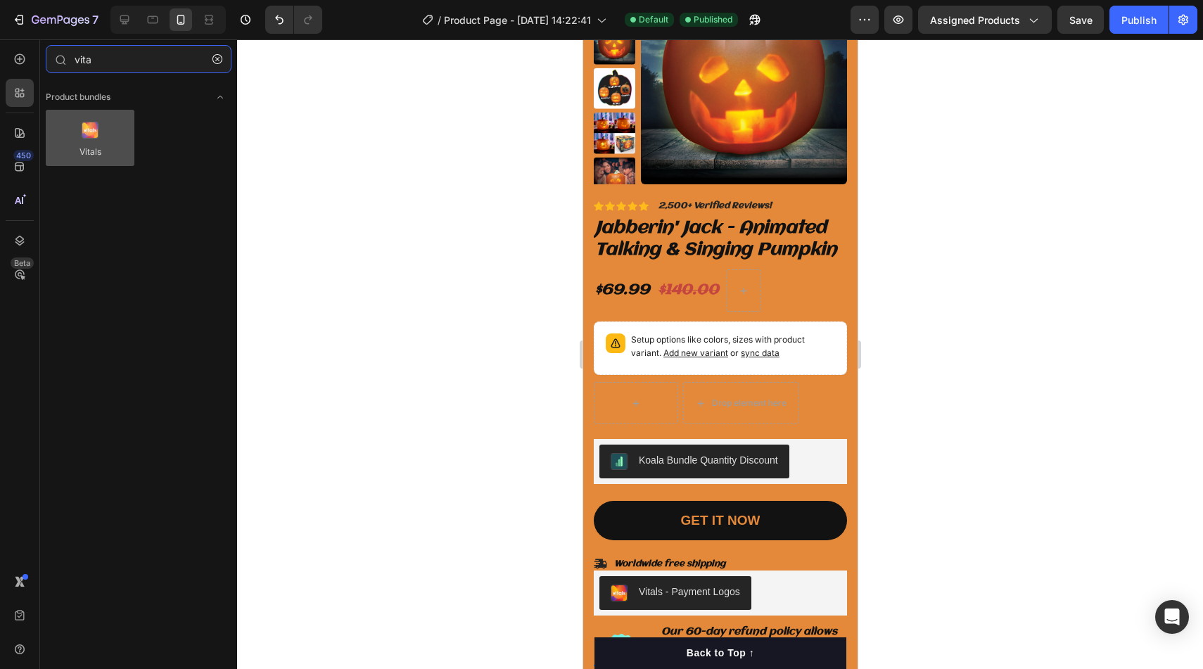
type input "vita"
click at [106, 136] on div at bounding box center [90, 138] width 89 height 56
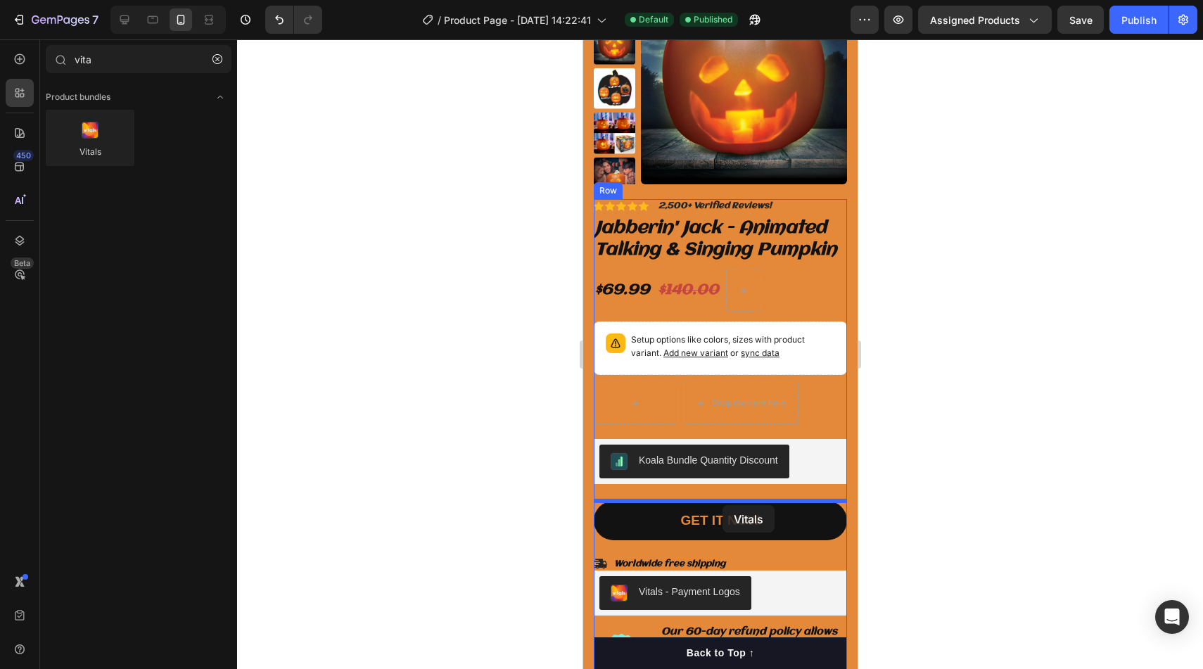
drag, startPoint x: 688, startPoint y: 176, endPoint x: 722, endPoint y: 505, distance: 330.9
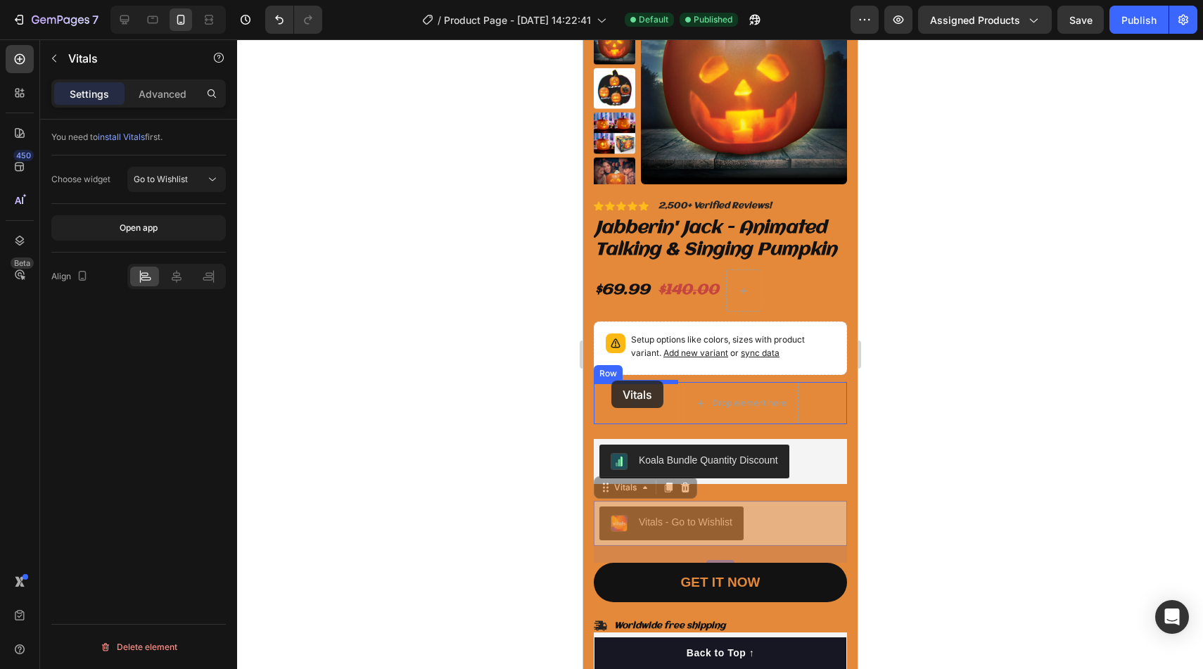
drag, startPoint x: 601, startPoint y: 485, endPoint x: 611, endPoint y: 381, distance: 104.5
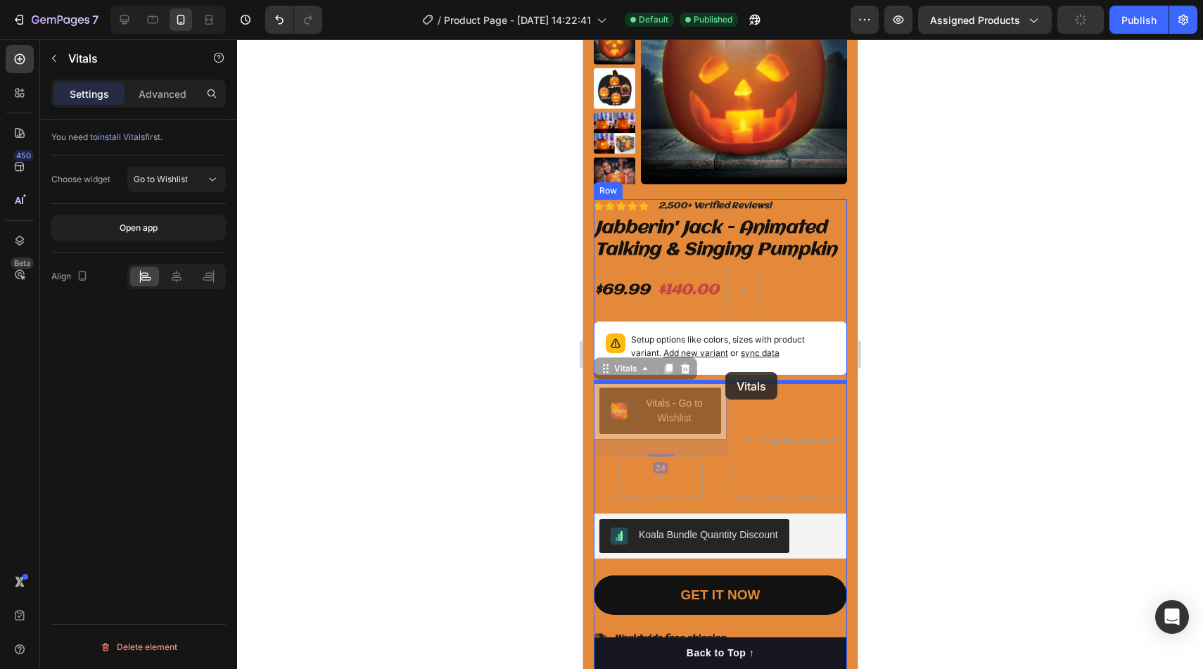
drag, startPoint x: 604, startPoint y: 371, endPoint x: 724, endPoint y: 372, distance: 120.3
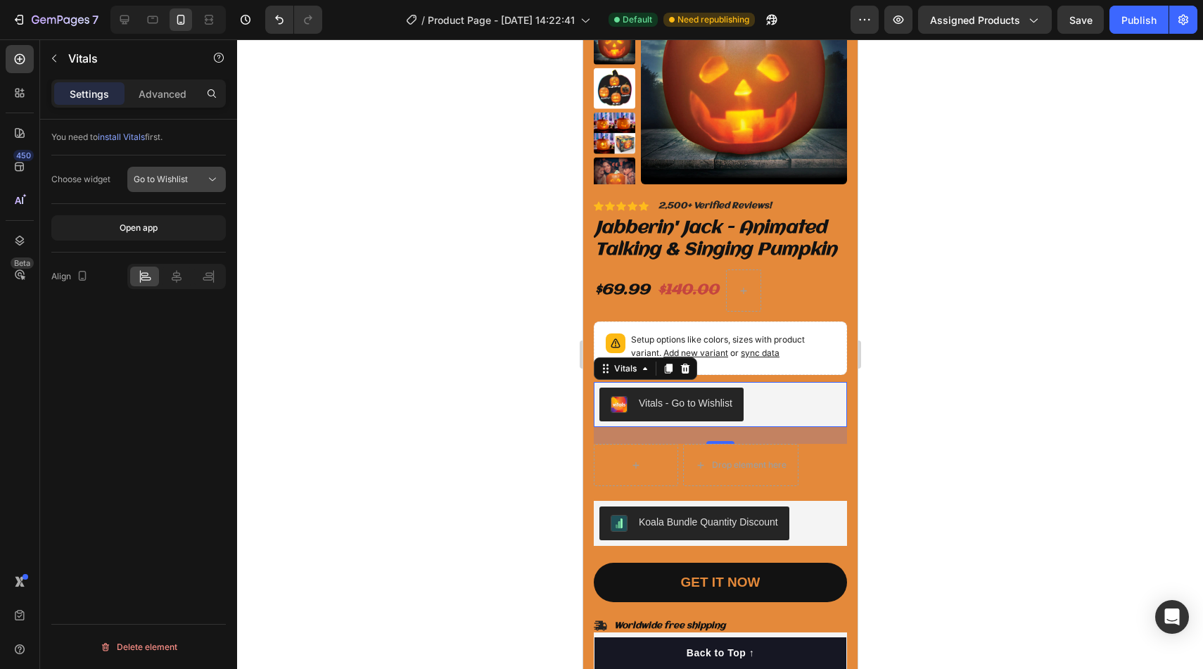
click at [193, 185] on div "Go to Wishlist" at bounding box center [170, 179] width 72 height 13
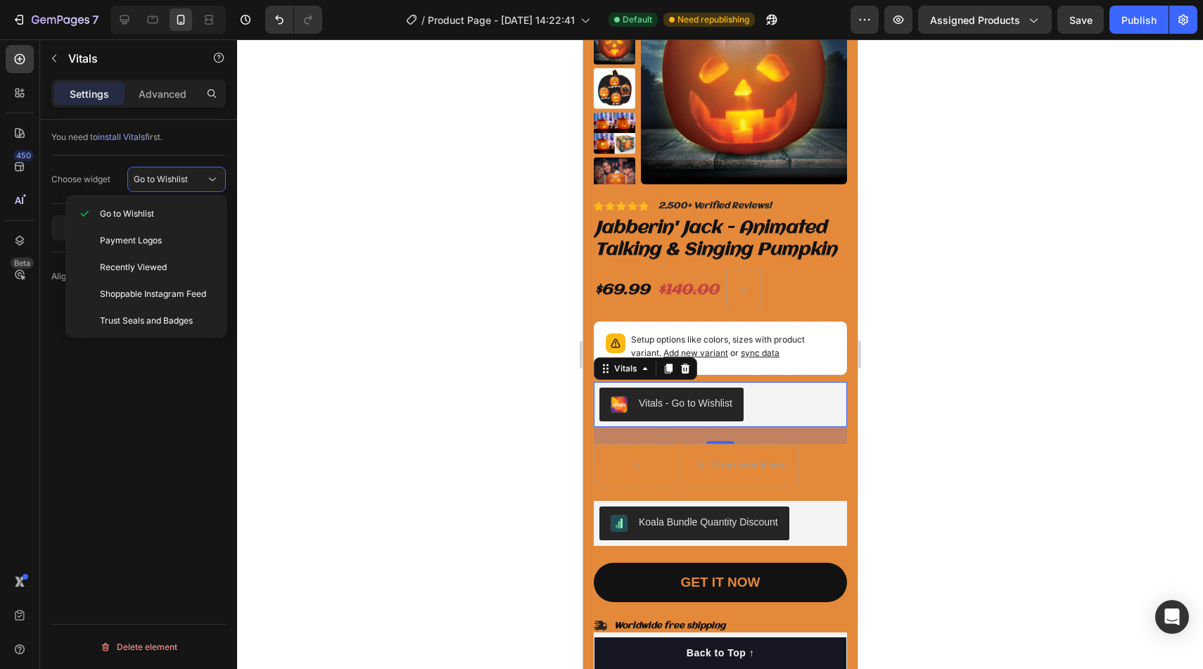
click at [262, 267] on div at bounding box center [720, 354] width 966 height 630
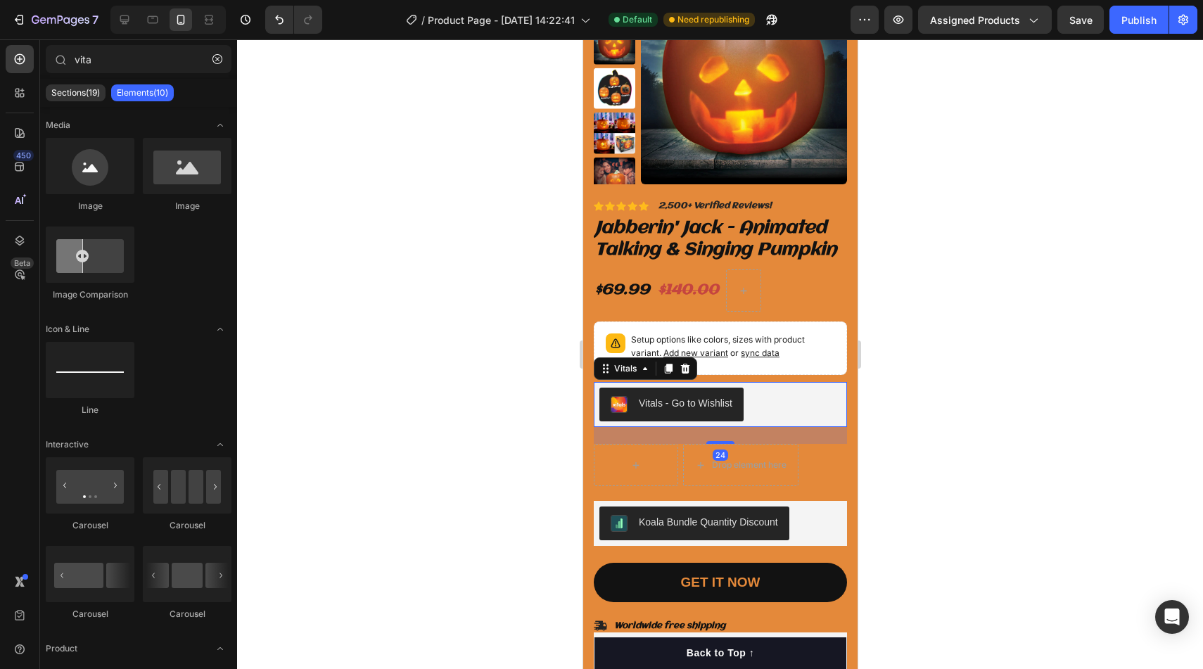
click at [769, 396] on div "Vitals - Go to Wishlist" at bounding box center [720, 405] width 242 height 34
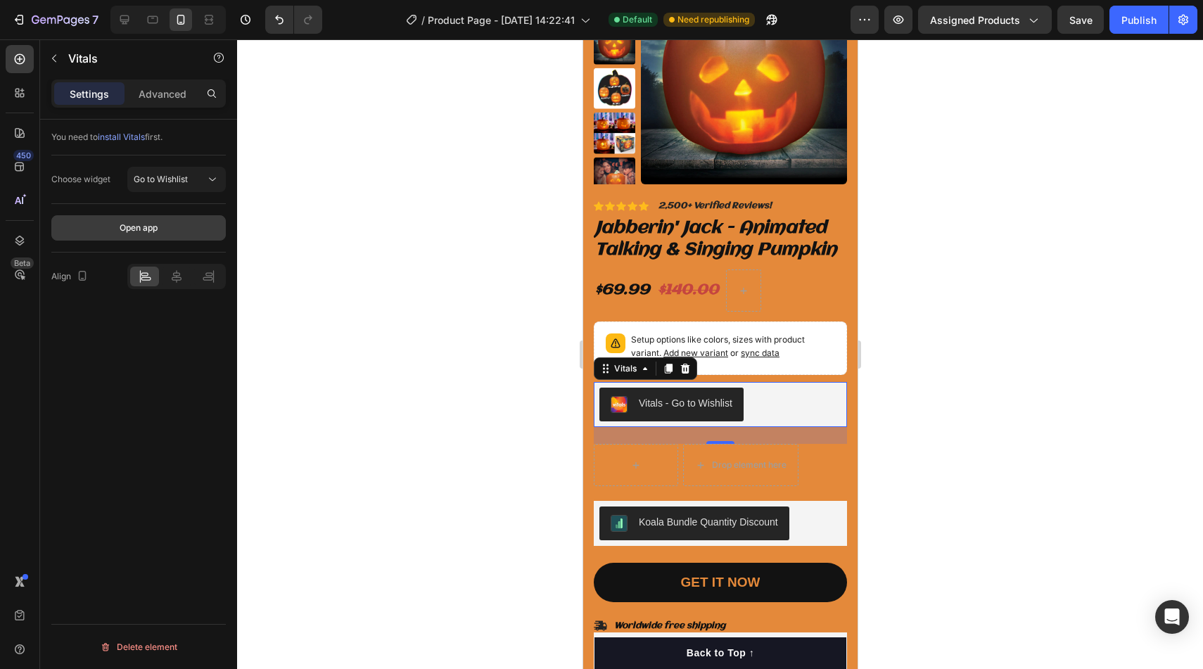
click at [164, 239] on button "Open app" at bounding box center [138, 227] width 174 height 25
click at [178, 195] on div "Choose widget Go to Wishlist" at bounding box center [138, 179] width 174 height 49
click at [179, 186] on button "Go to Wishlist" at bounding box center [176, 179] width 98 height 25
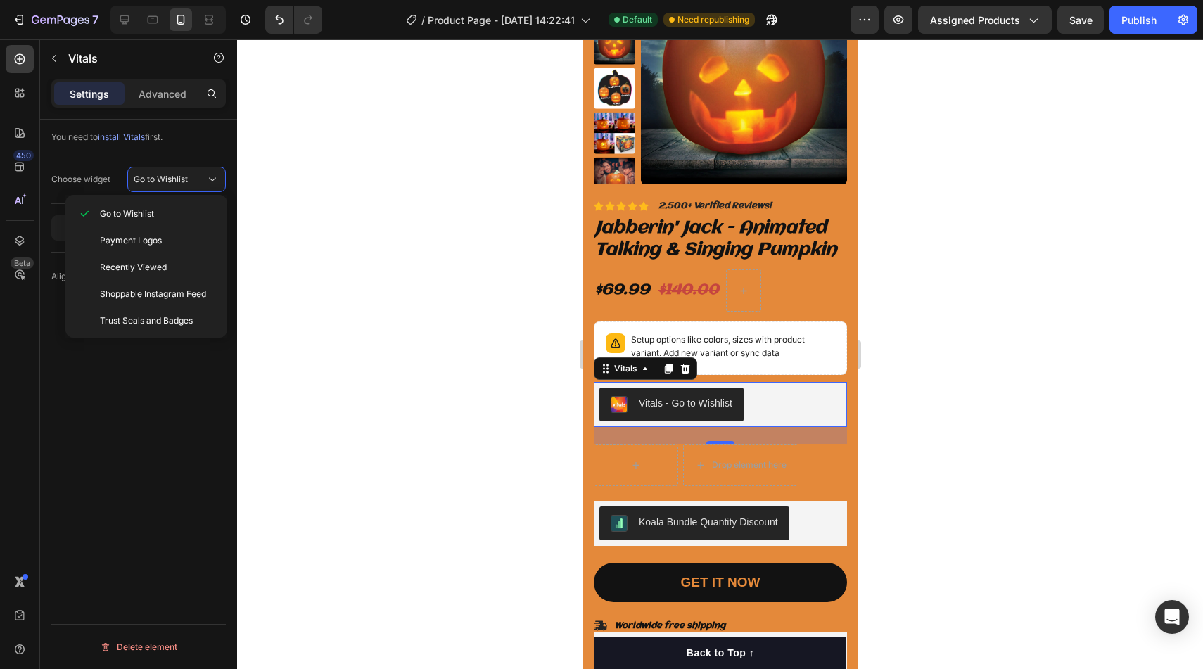
click at [260, 142] on div at bounding box center [720, 354] width 966 height 630
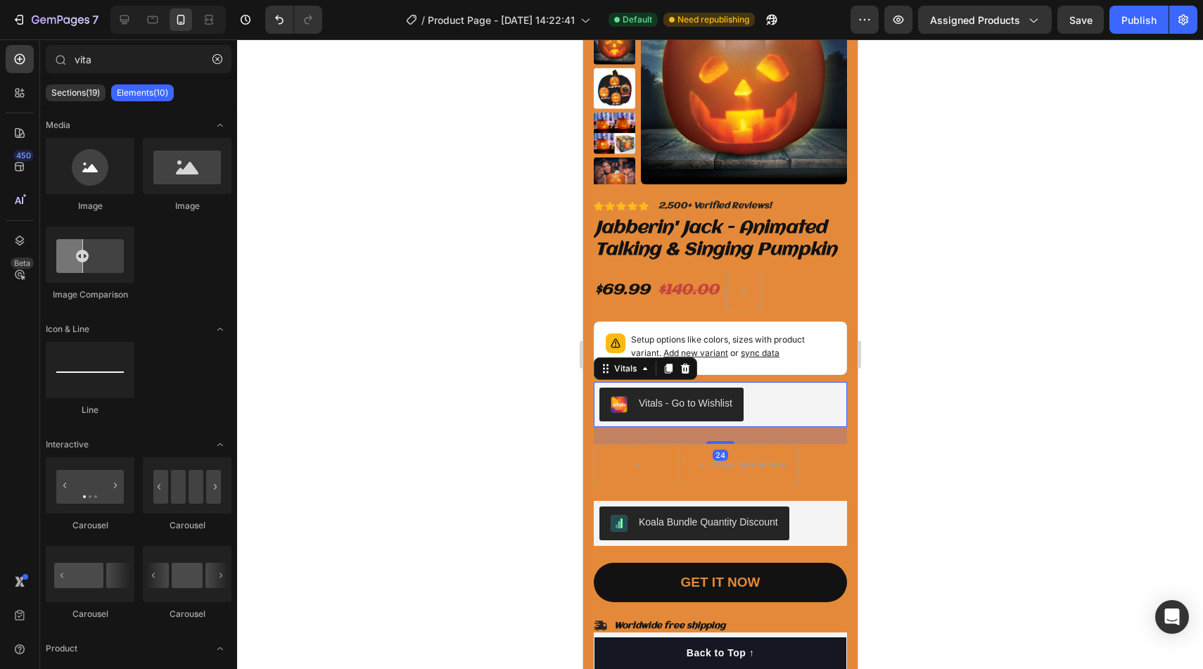
click at [787, 402] on div "Vitals - Go to Wishlist" at bounding box center [720, 405] width 242 height 34
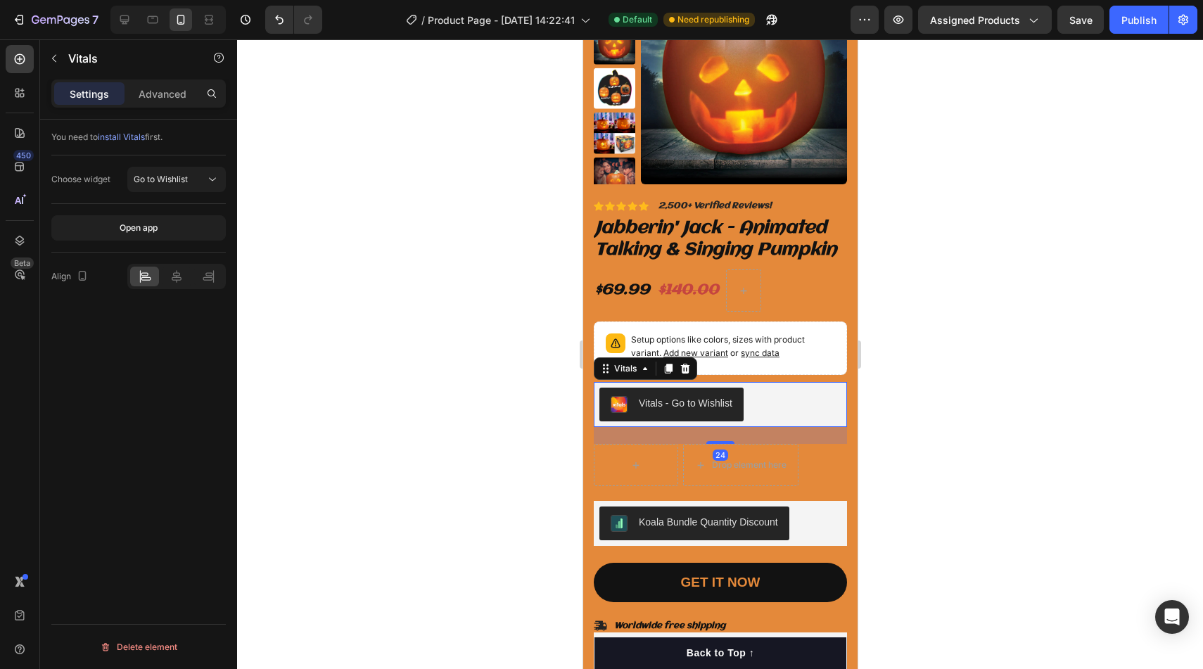
click at [670, 396] on div "Vitals - Go to Wishlist" at bounding box center [685, 403] width 94 height 15
click at [200, 226] on button "Open app" at bounding box center [138, 227] width 174 height 25
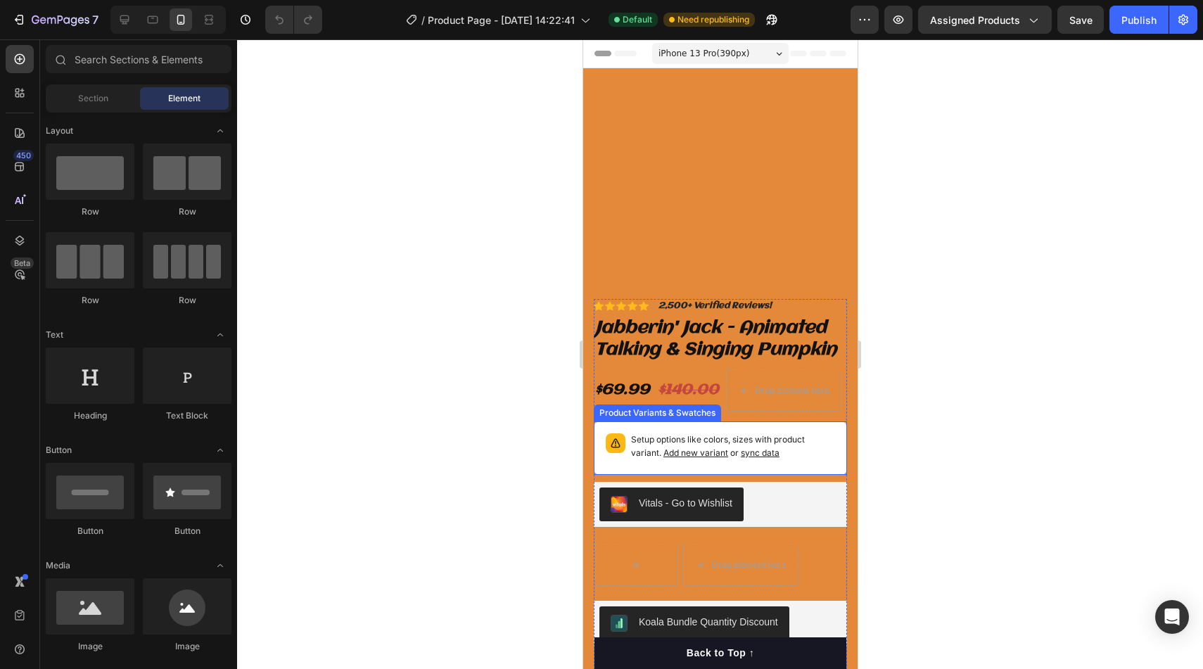
scroll to position [62, 0]
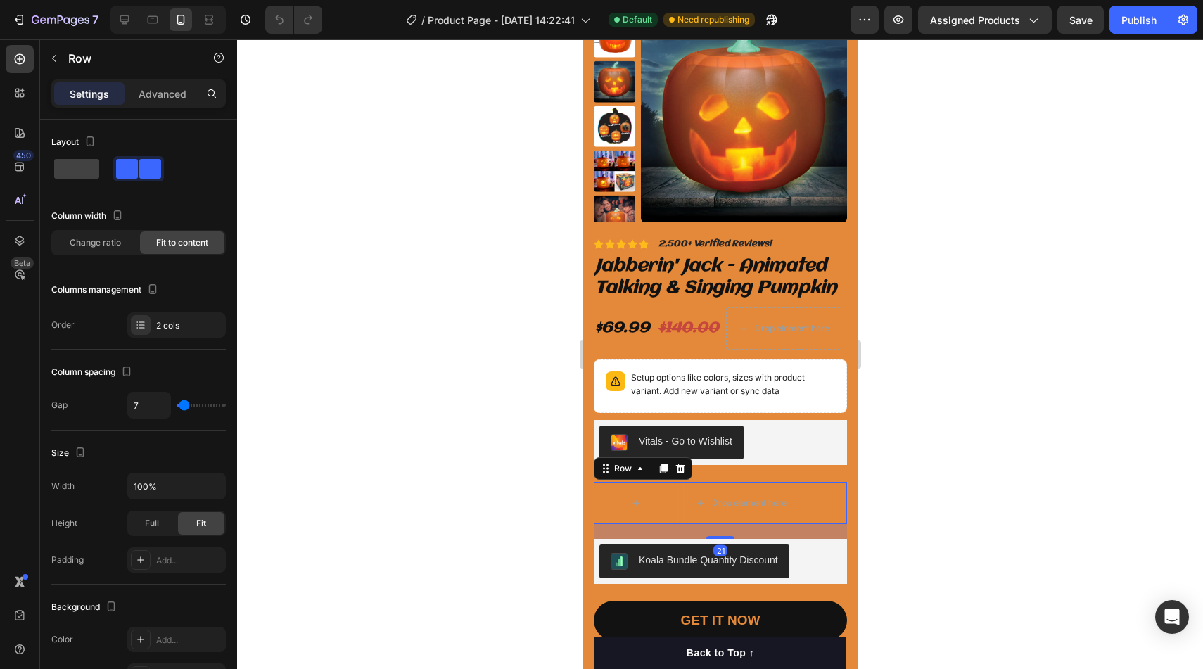
click at [817, 489] on div "Row Drop element here Row 21" at bounding box center [719, 503] width 253 height 42
click at [676, 468] on icon at bounding box center [679, 469] width 9 height 10
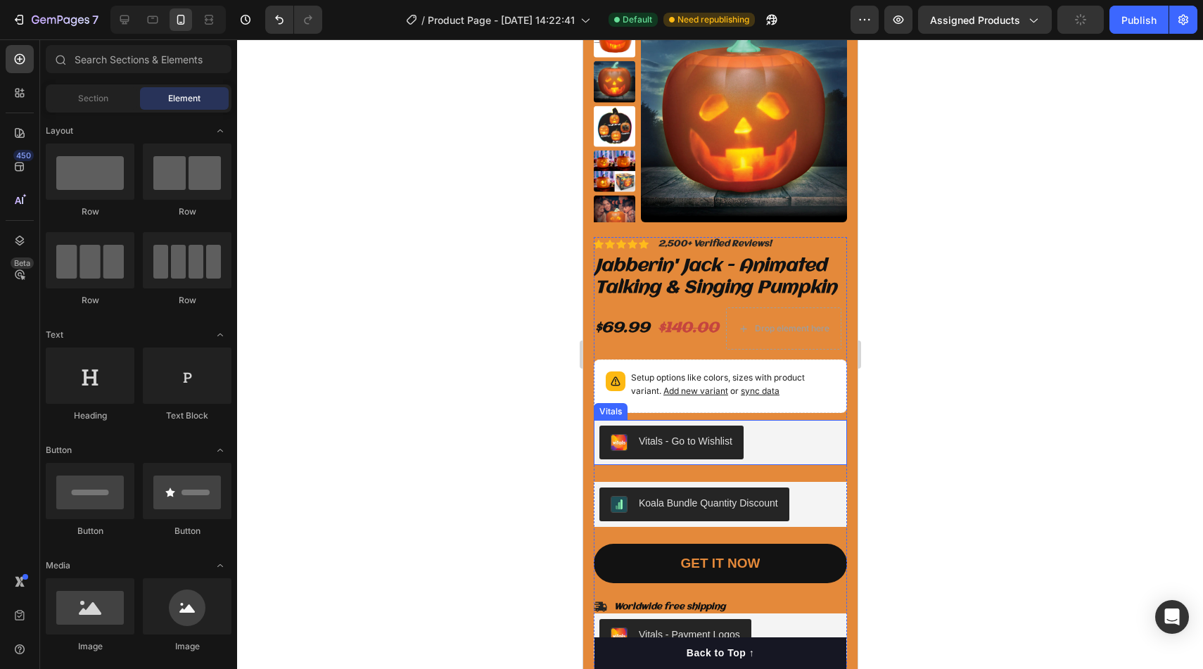
click at [791, 460] on div "Vitals - Go to Wishlist" at bounding box center [719, 442] width 253 height 45
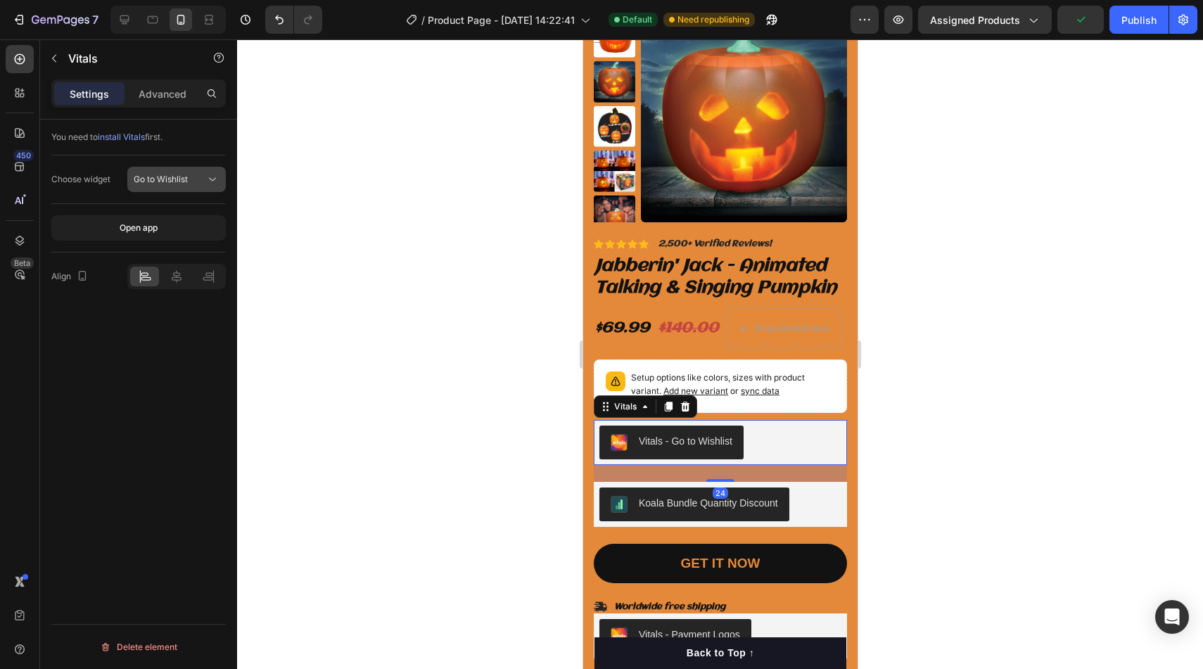
click at [207, 175] on icon at bounding box center [212, 179] width 14 height 14
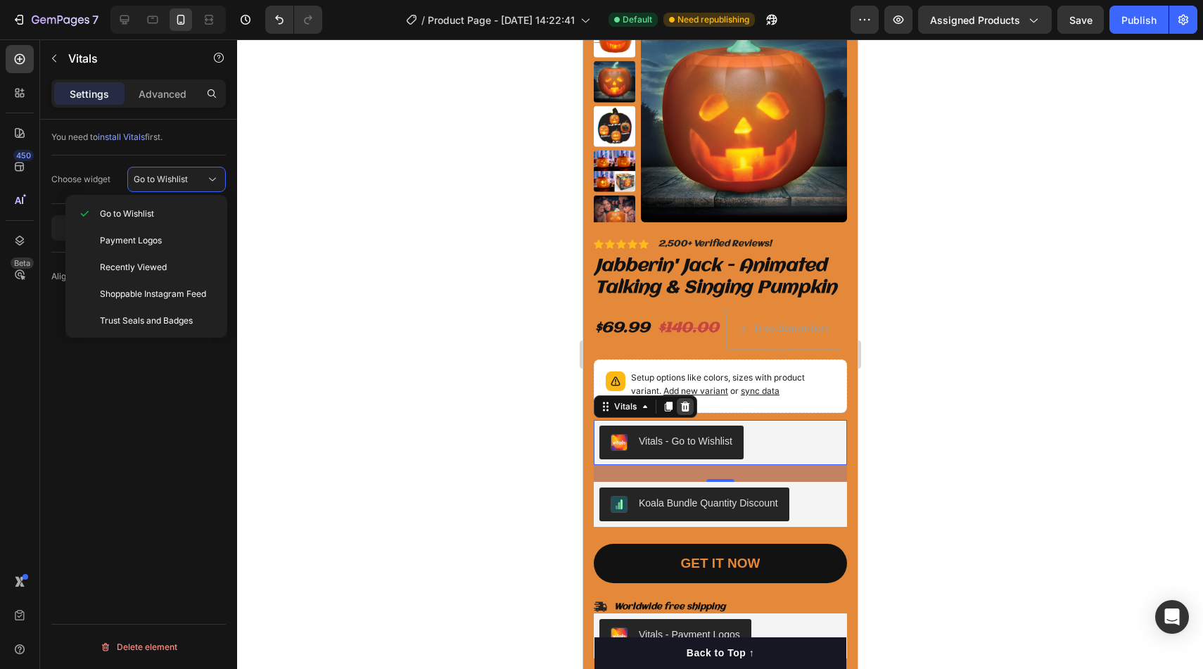
click at [686, 407] on icon at bounding box center [684, 407] width 9 height 10
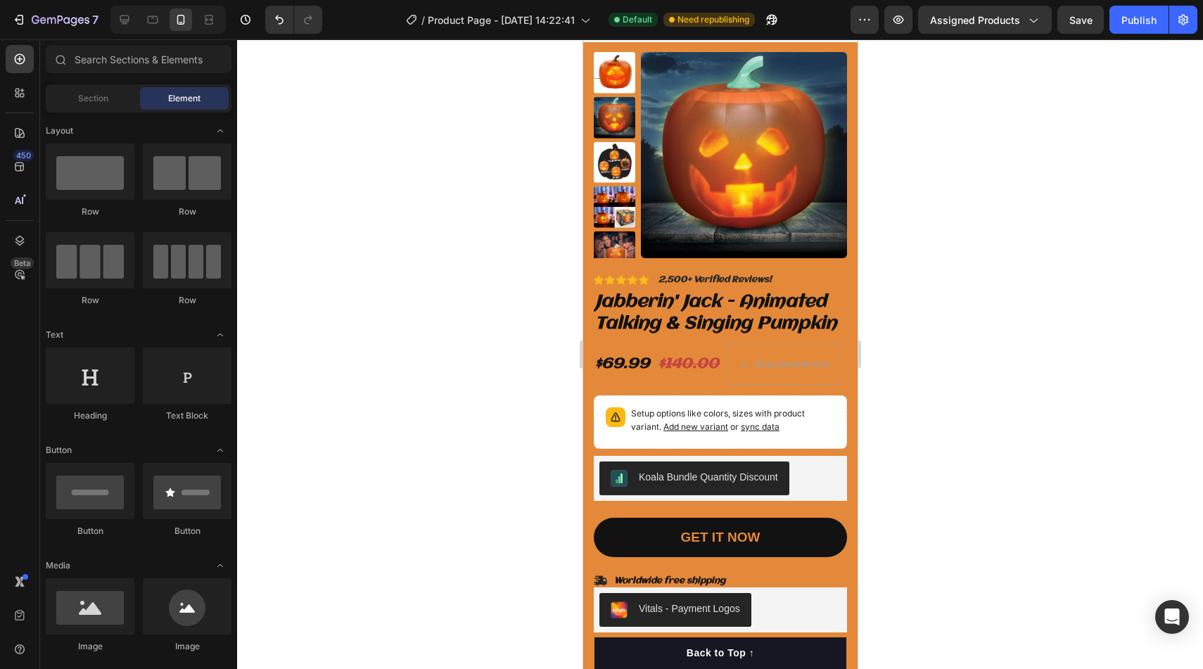
scroll to position [0, 0]
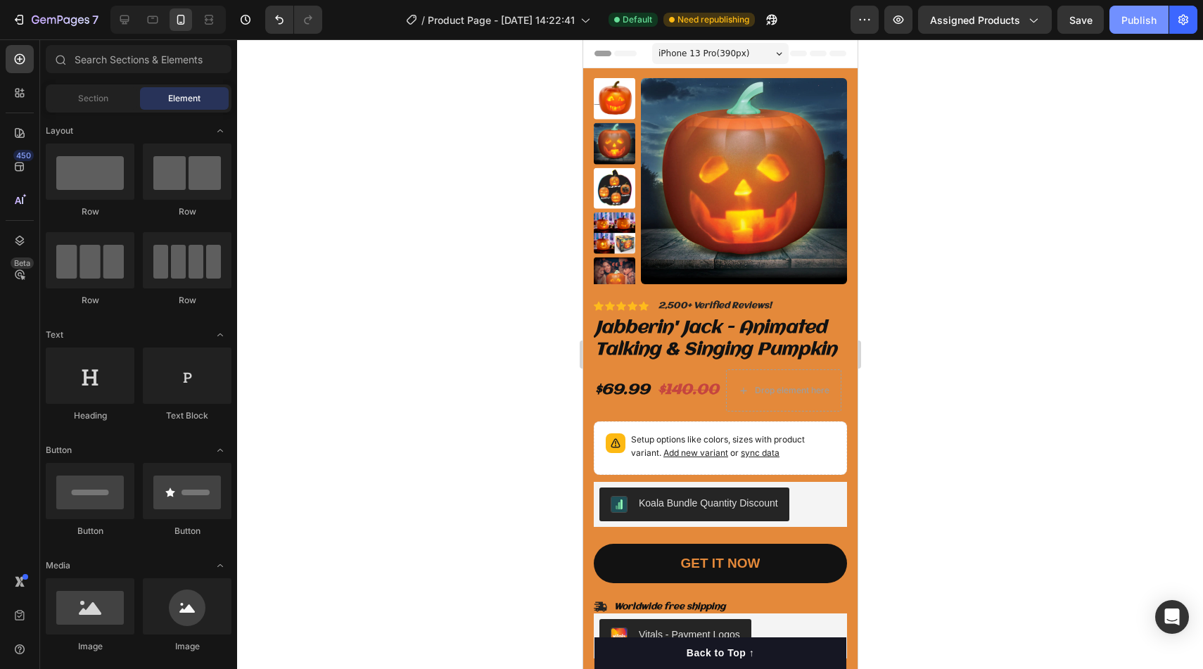
click at [1135, 30] on button "Publish" at bounding box center [1138, 20] width 59 height 28
